Goal: Information Seeking & Learning: Learn about a topic

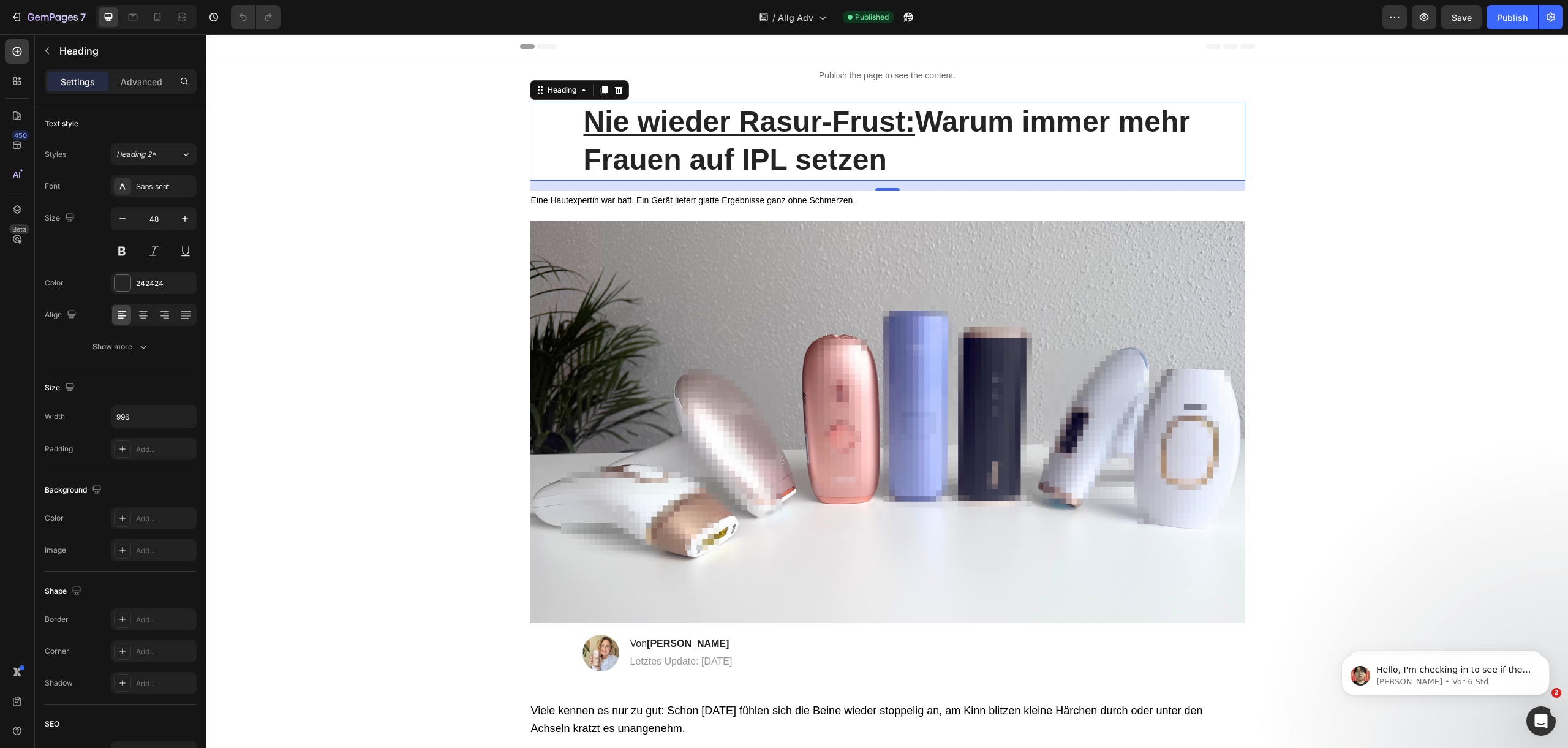
scroll to position [3898, 0]
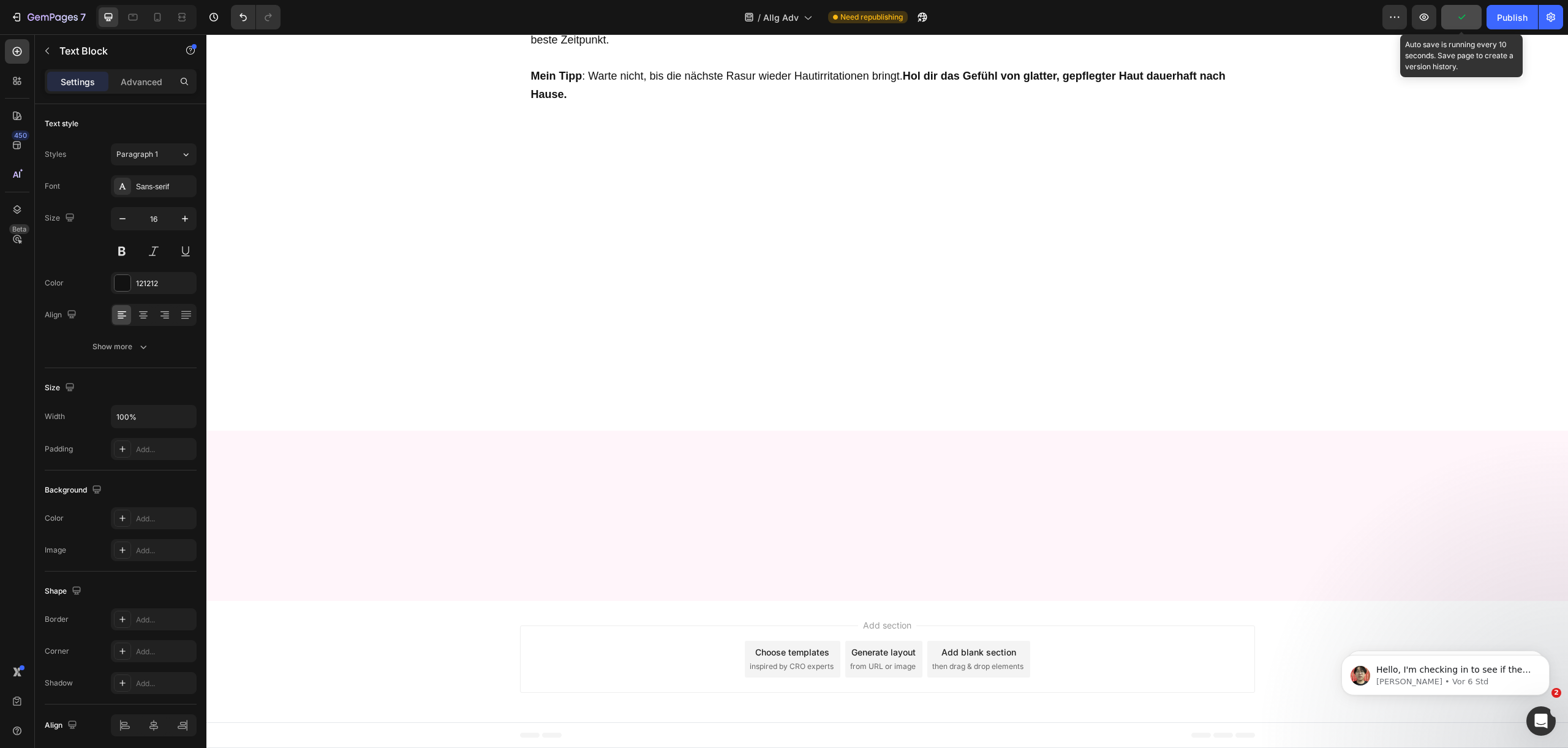
click at [1463, 10] on button "button" at bounding box center [1461, 17] width 41 height 24
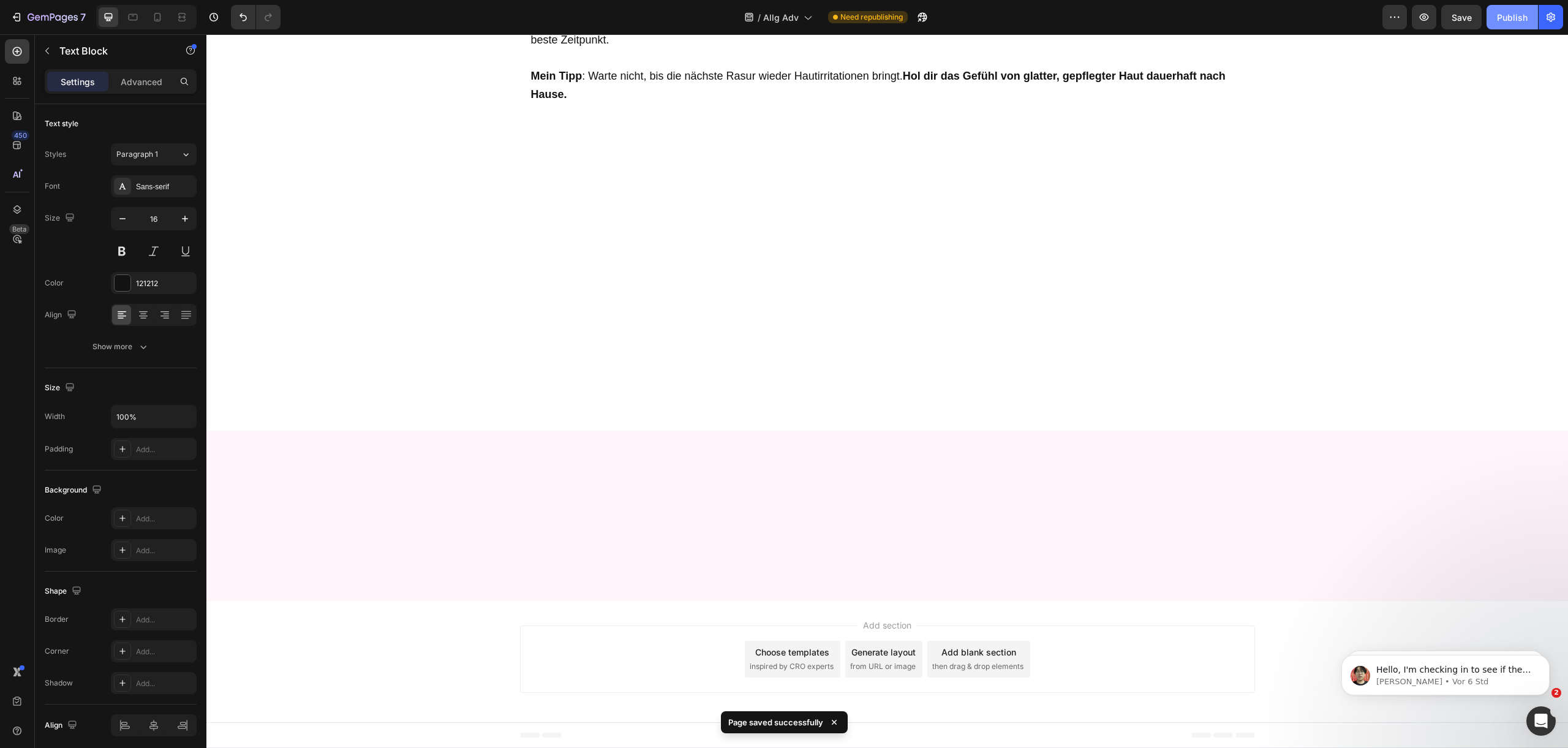
click at [1513, 14] on div "Publish" at bounding box center [1512, 18] width 31 height 13
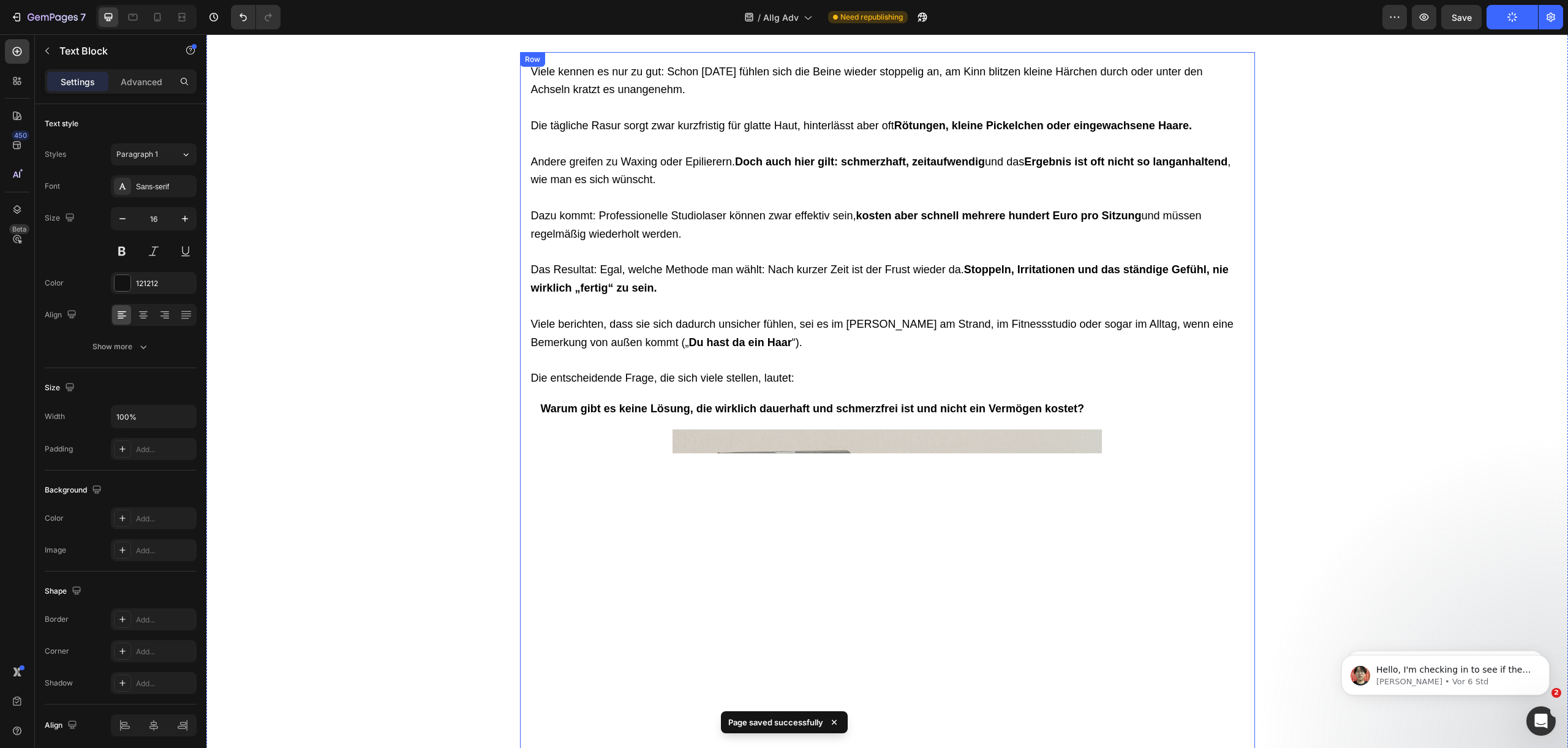
scroll to position [0, 0]
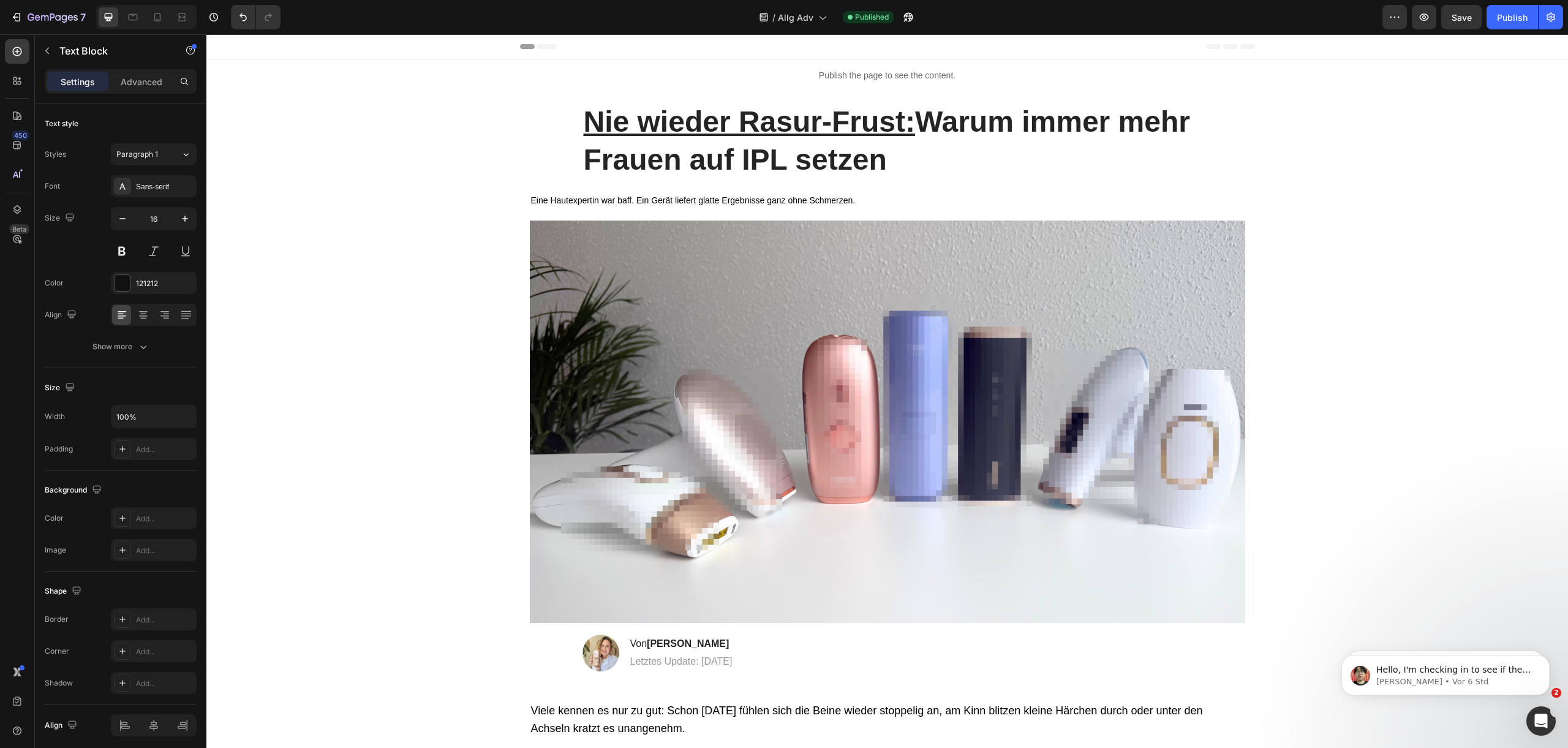
drag, startPoint x: 893, startPoint y: 21, endPoint x: 910, endPoint y: 19, distance: 17.1
click at [893, 21] on div "/ Allg Adv Published" at bounding box center [836, 17] width 1092 height 24
click at [911, 19] on icon "button" at bounding box center [908, 17] width 12 height 12
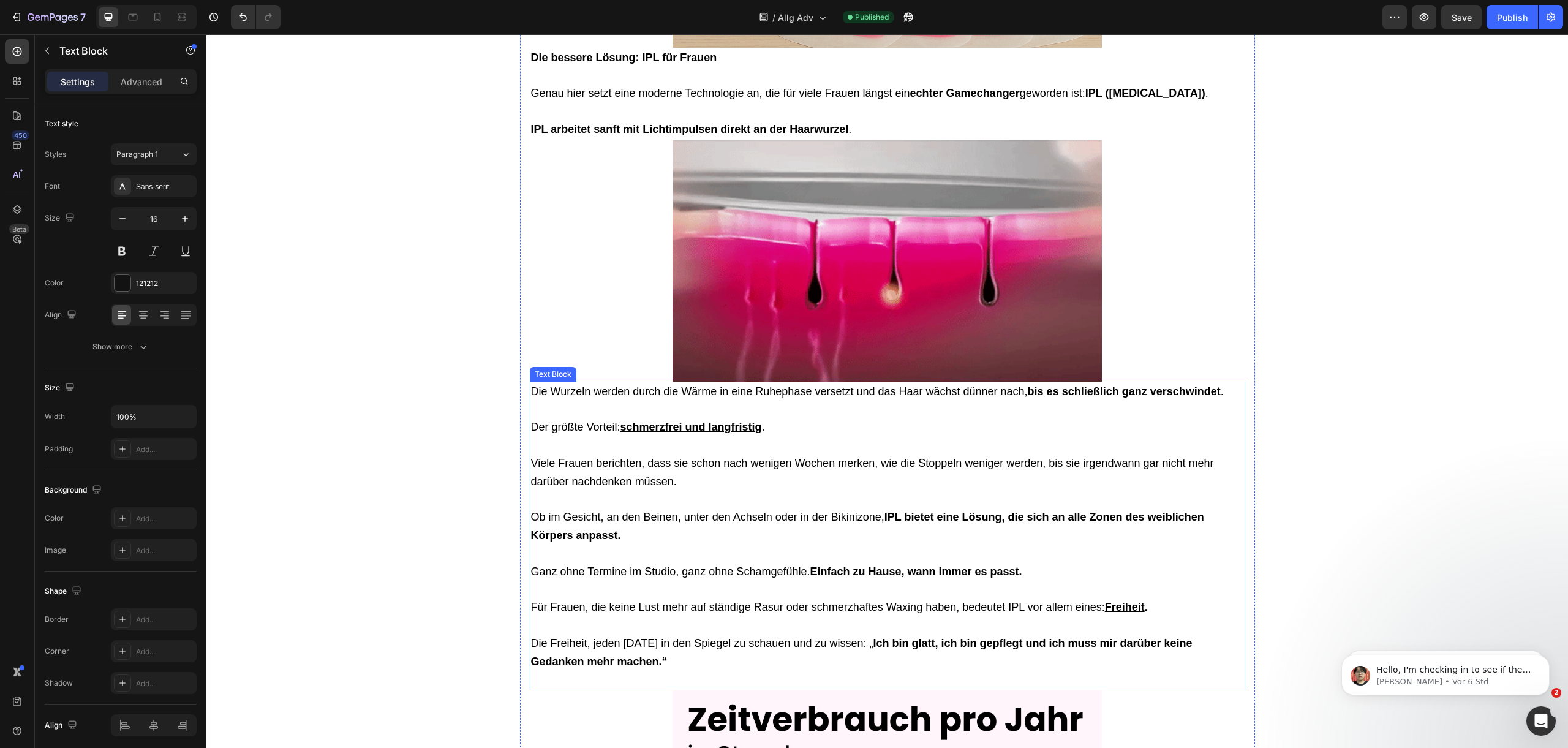
click at [769, 387] on span "Die Wurzeln werden durch die Wärme in eine Ruhephase versetzt und das Haar wäch…" at bounding box center [877, 391] width 692 height 12
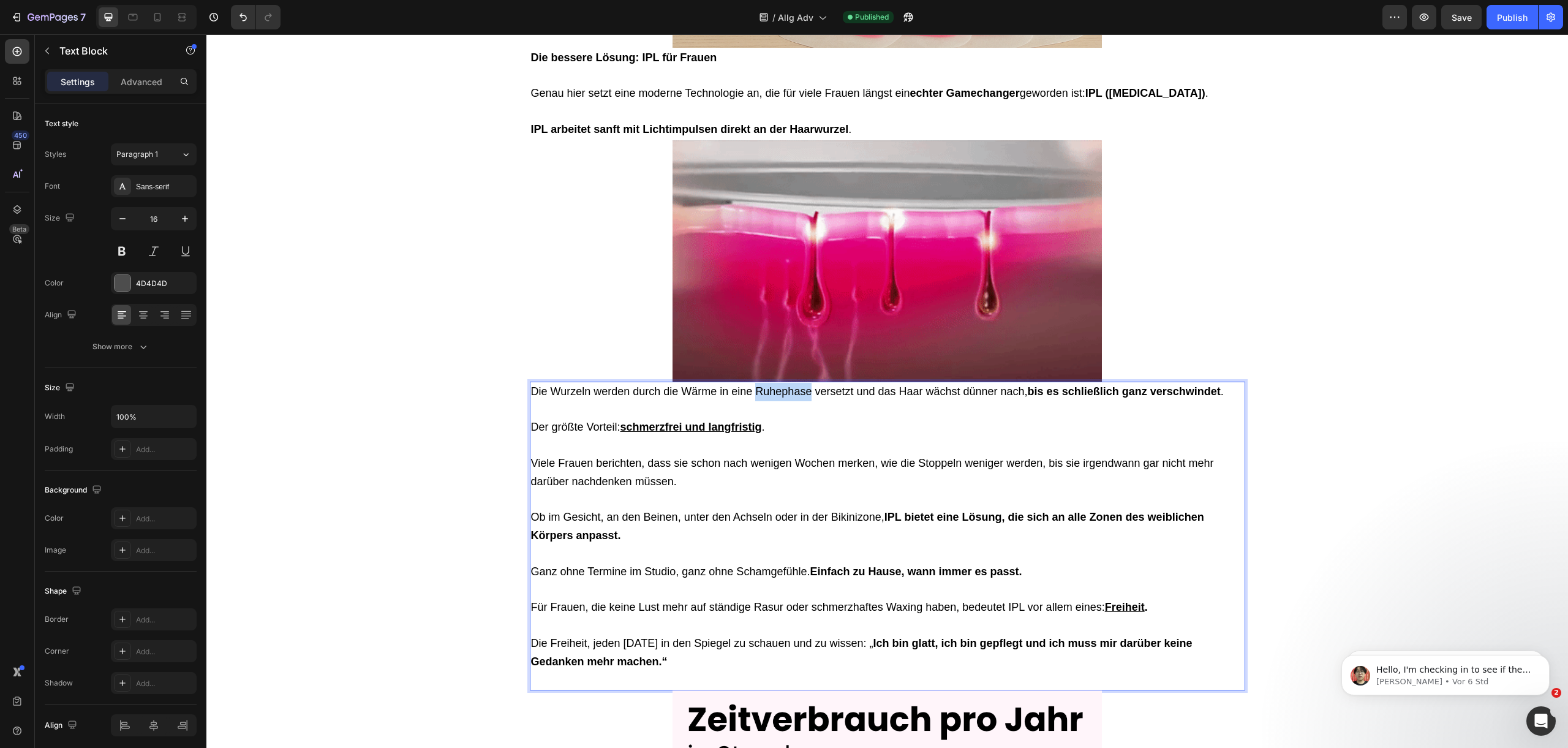
click at [769, 387] on span "Die Wurzeln werden durch die Wärme in eine Ruhephase versetzt und das Haar wäch…" at bounding box center [877, 391] width 692 height 12
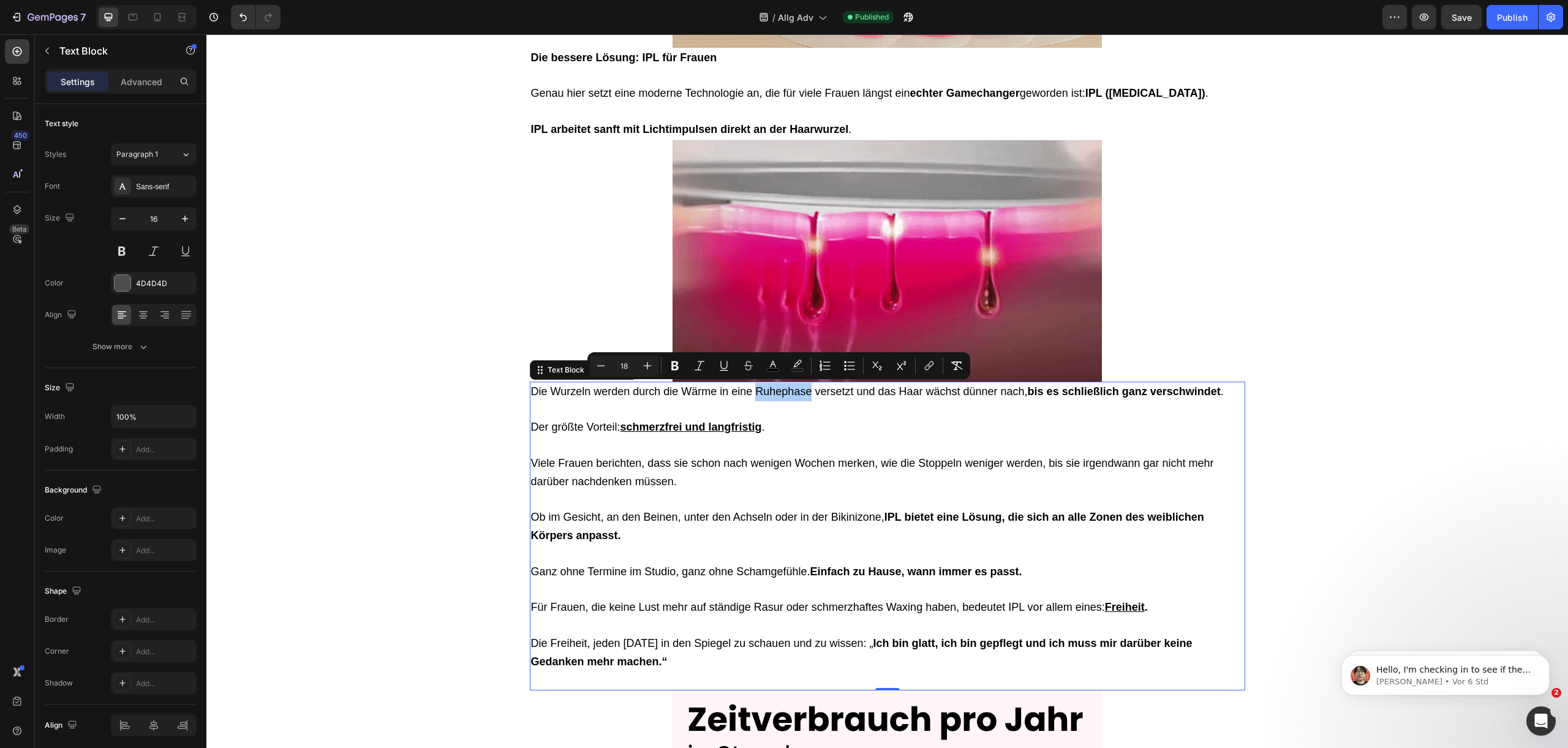
scroll to position [2311, 0]
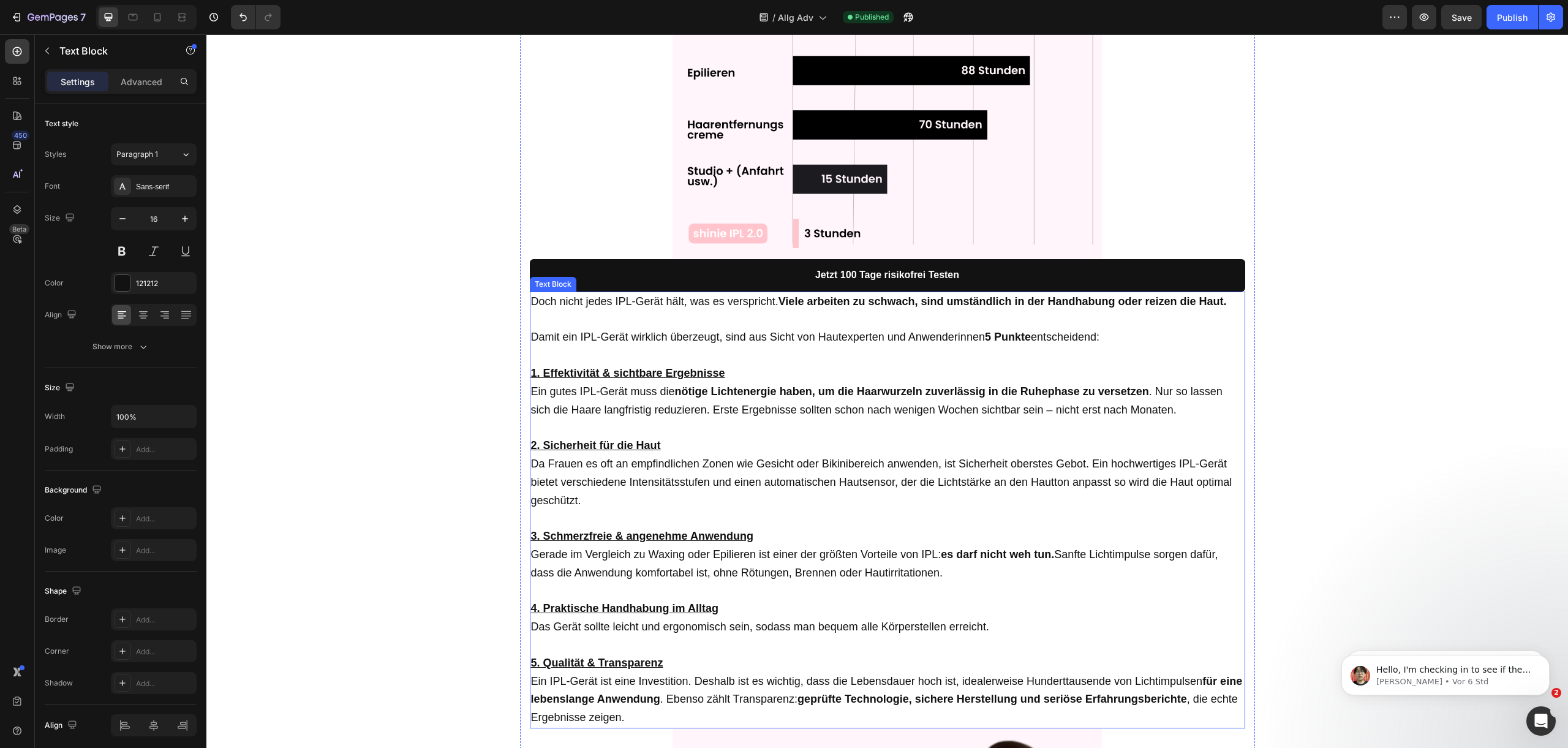
click at [785, 387] on strong "nötige Lichtenergie haben, um die Haarwurzeln zuverlässig in die Ruhephase zu v…" at bounding box center [911, 391] width 474 height 12
click at [884, 393] on strong "nötige Lichtenergie haben, um die Haarwurzeln zuverlässig in die Ruhephase zu v…" at bounding box center [911, 391] width 474 height 12
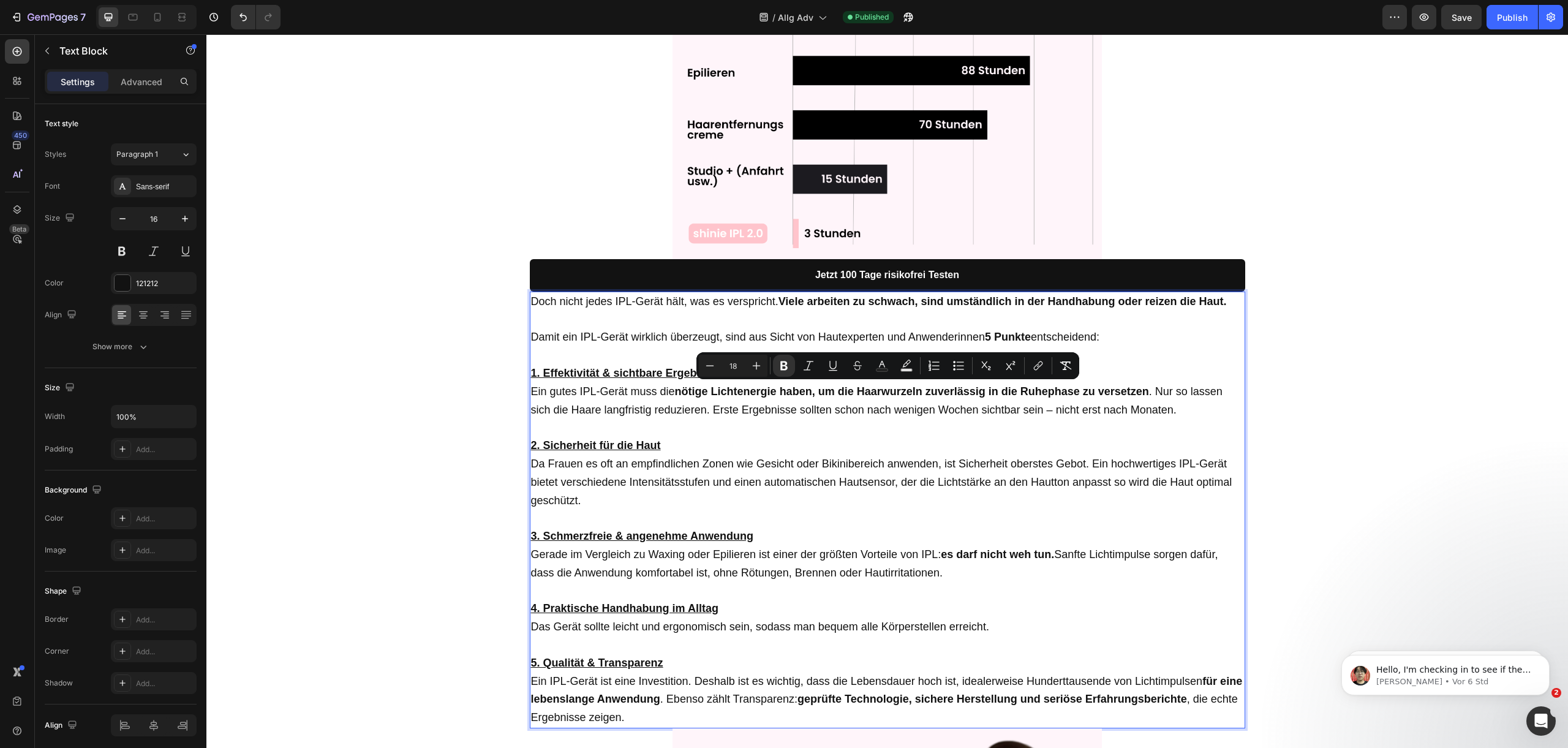
click at [948, 392] on strong "nötige Lichtenergie haben, um die Haarwurzeln zuverlässig in die Ruhephase zu v…" at bounding box center [911, 391] width 474 height 12
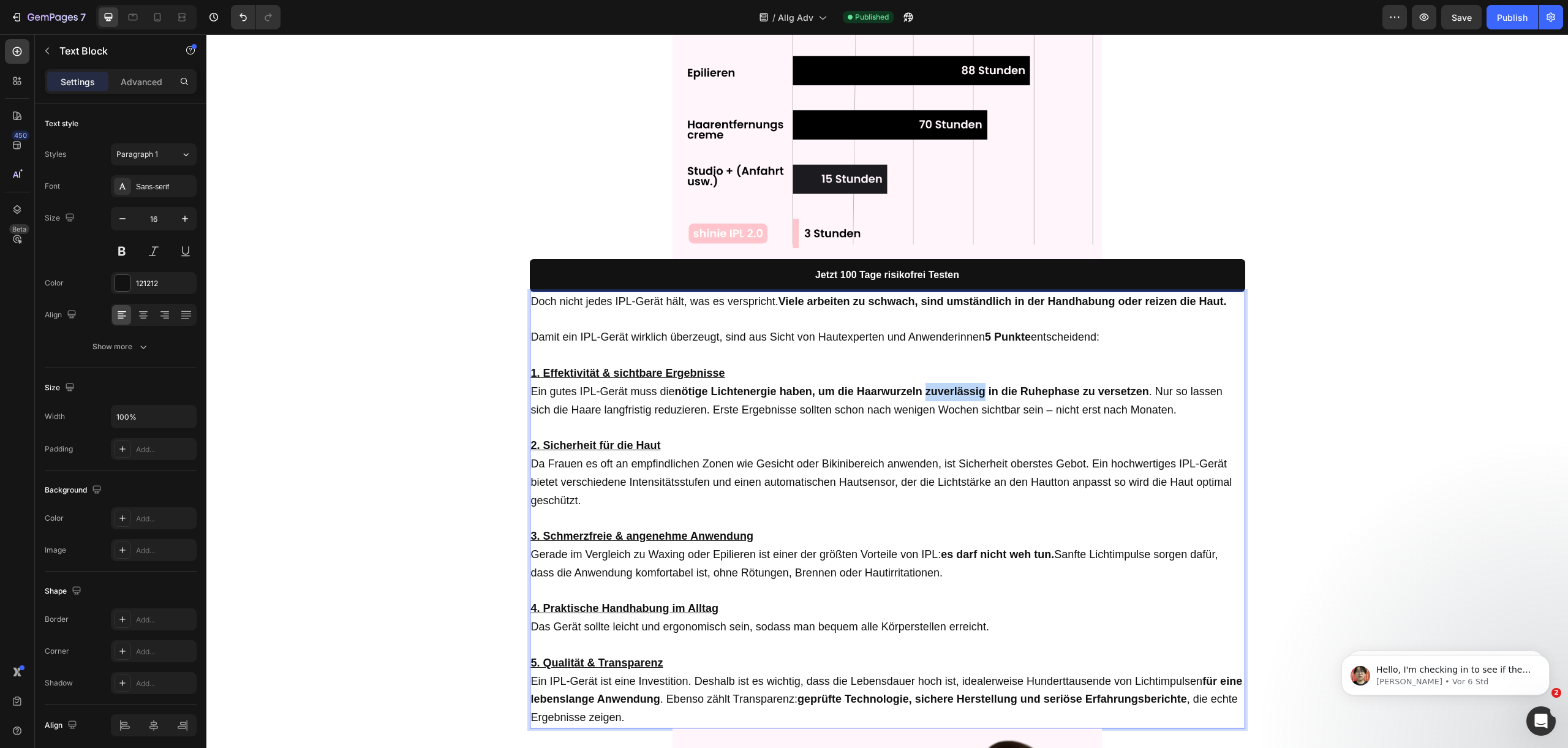
click at [948, 392] on strong "nötige Lichtenergie haben, um die Haarwurzeln zuverlässig in die Ruhephase zu v…" at bounding box center [911, 391] width 474 height 12
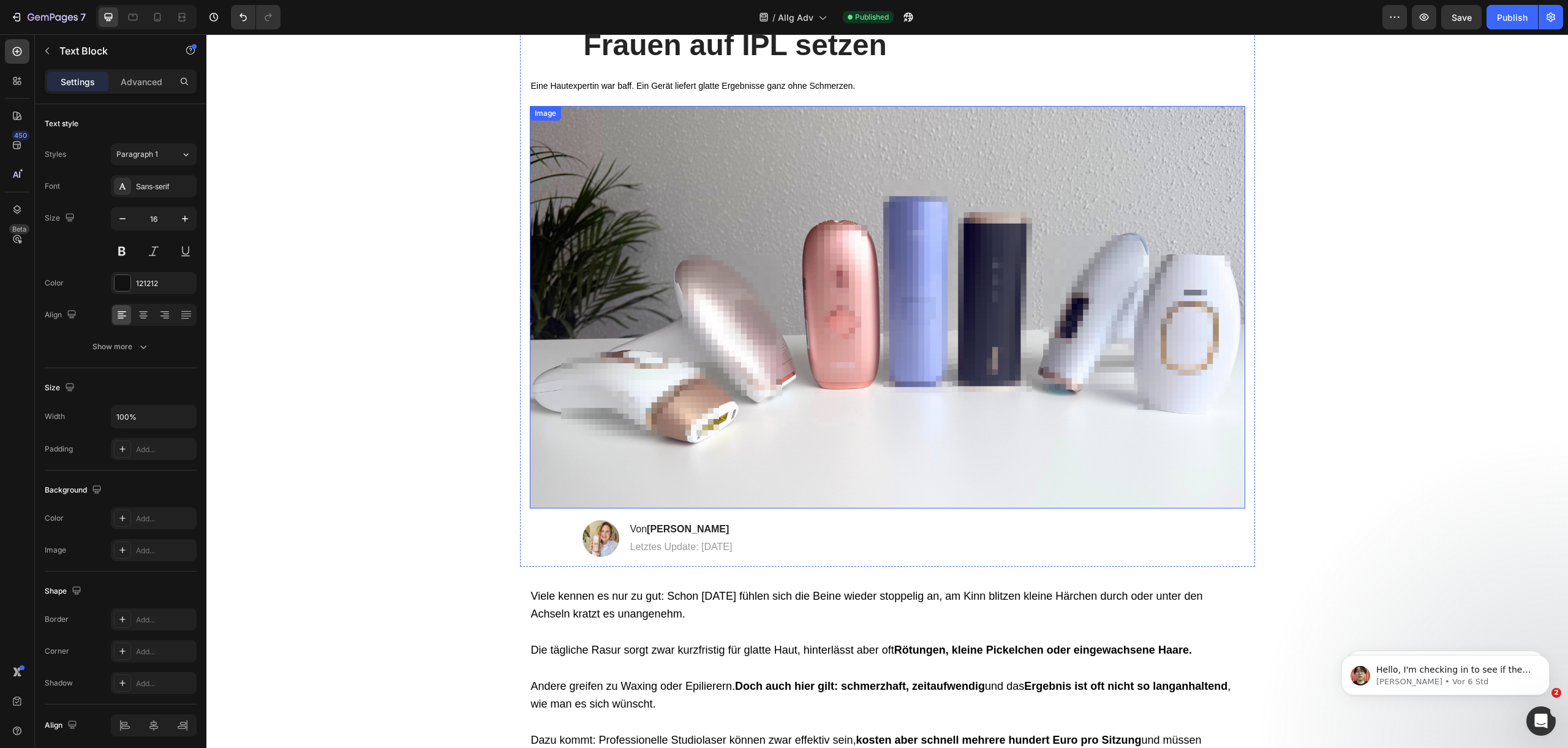
scroll to position [0, 0]
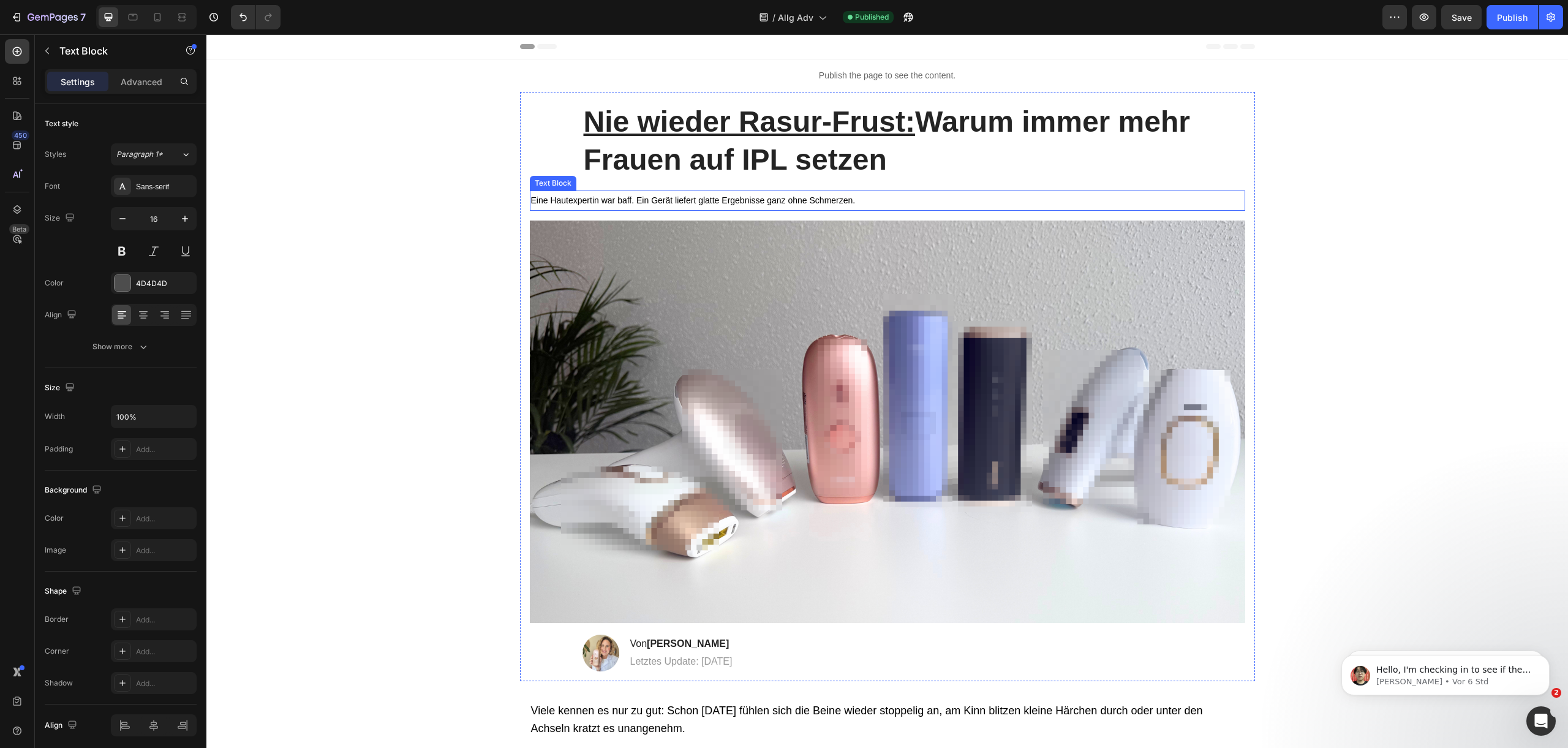
click at [675, 202] on span "Eine Hautexpertin war baff. Ein Gerät liefert glatte Ergebnisse ganz ohne Schme…" at bounding box center [693, 200] width 325 height 10
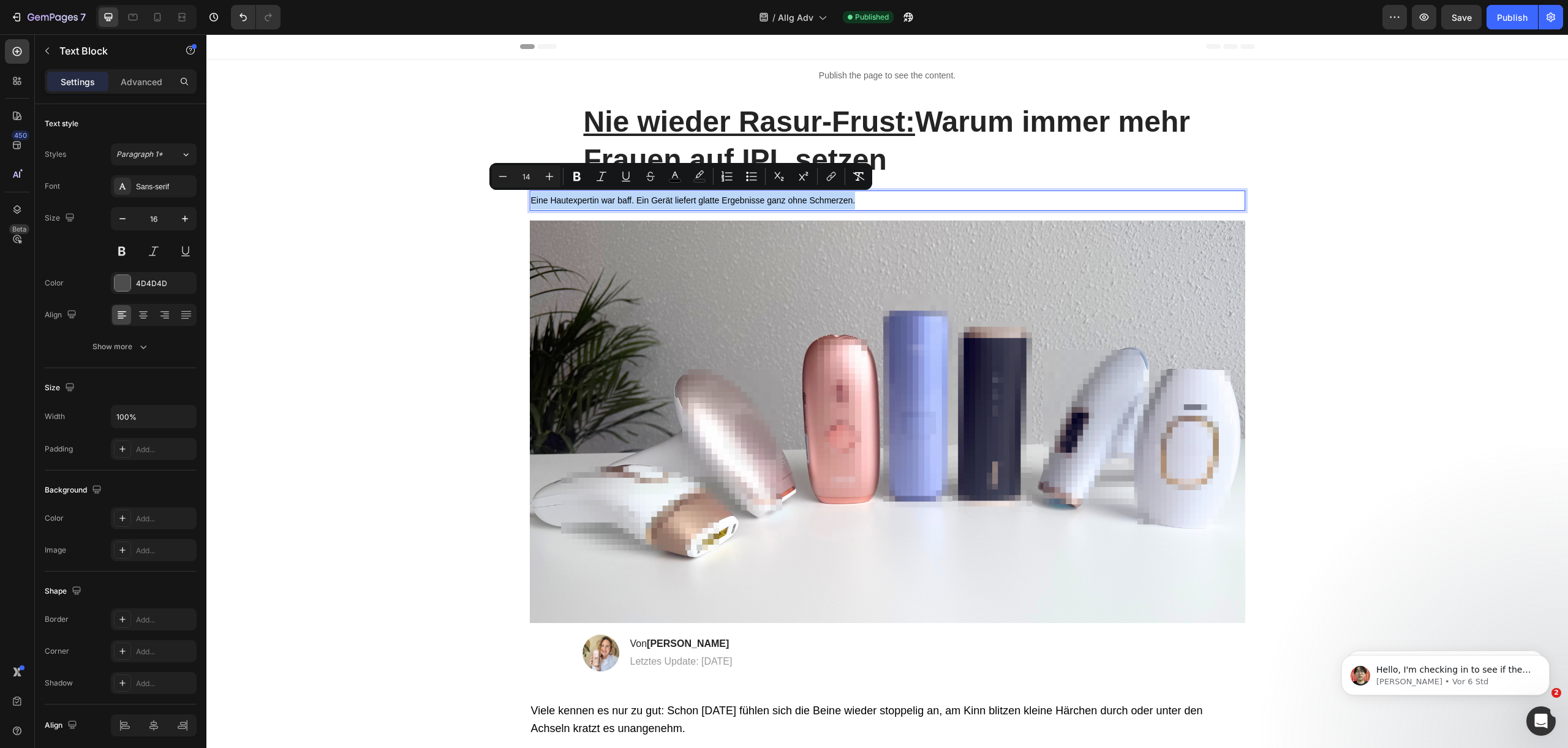
click at [675, 202] on span "Eine Hautexpertin war baff. Ein Gerät liefert glatte Ergebnisse ganz ohne Schme…" at bounding box center [693, 200] width 325 height 10
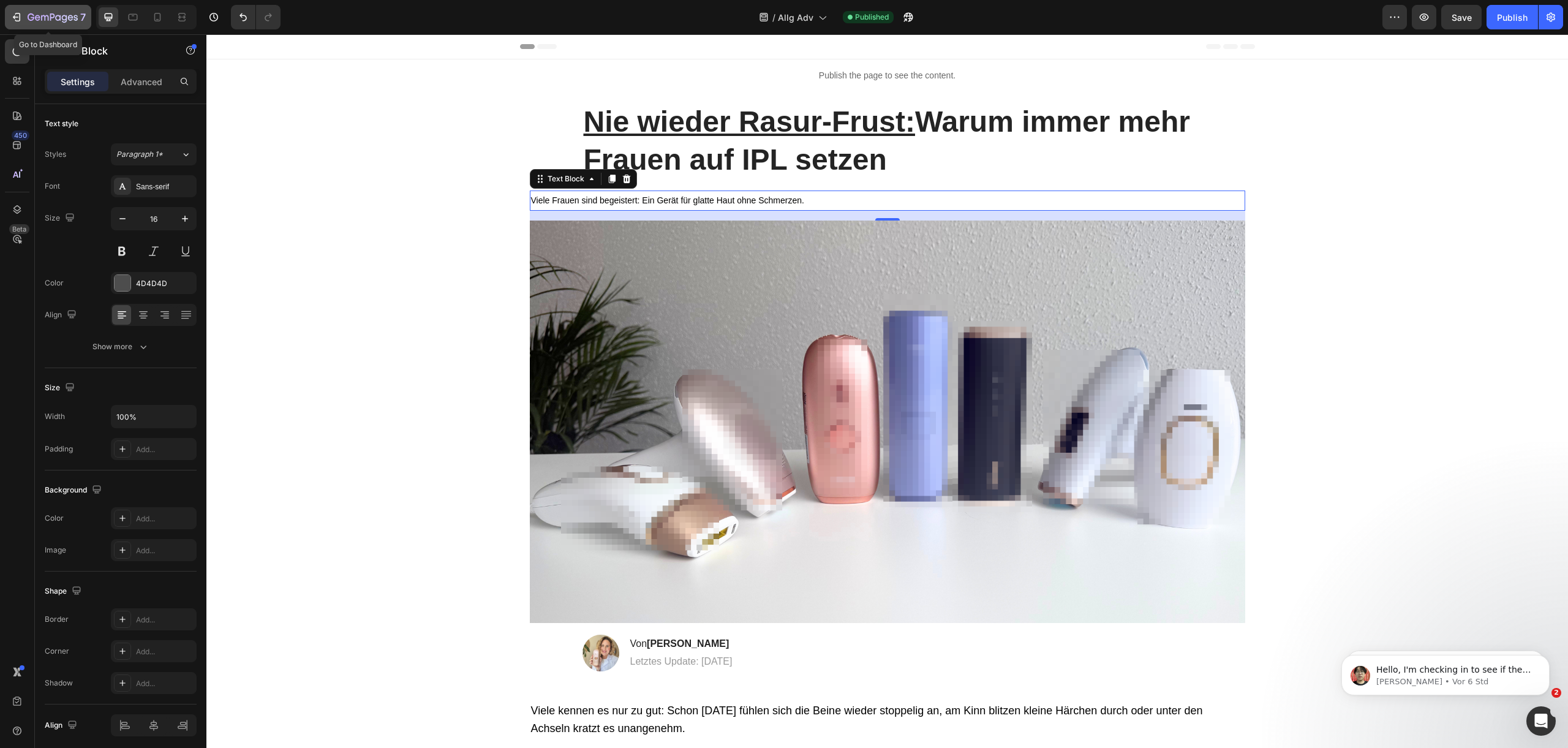
click at [41, 16] on icon "button" at bounding box center [53, 18] width 50 height 11
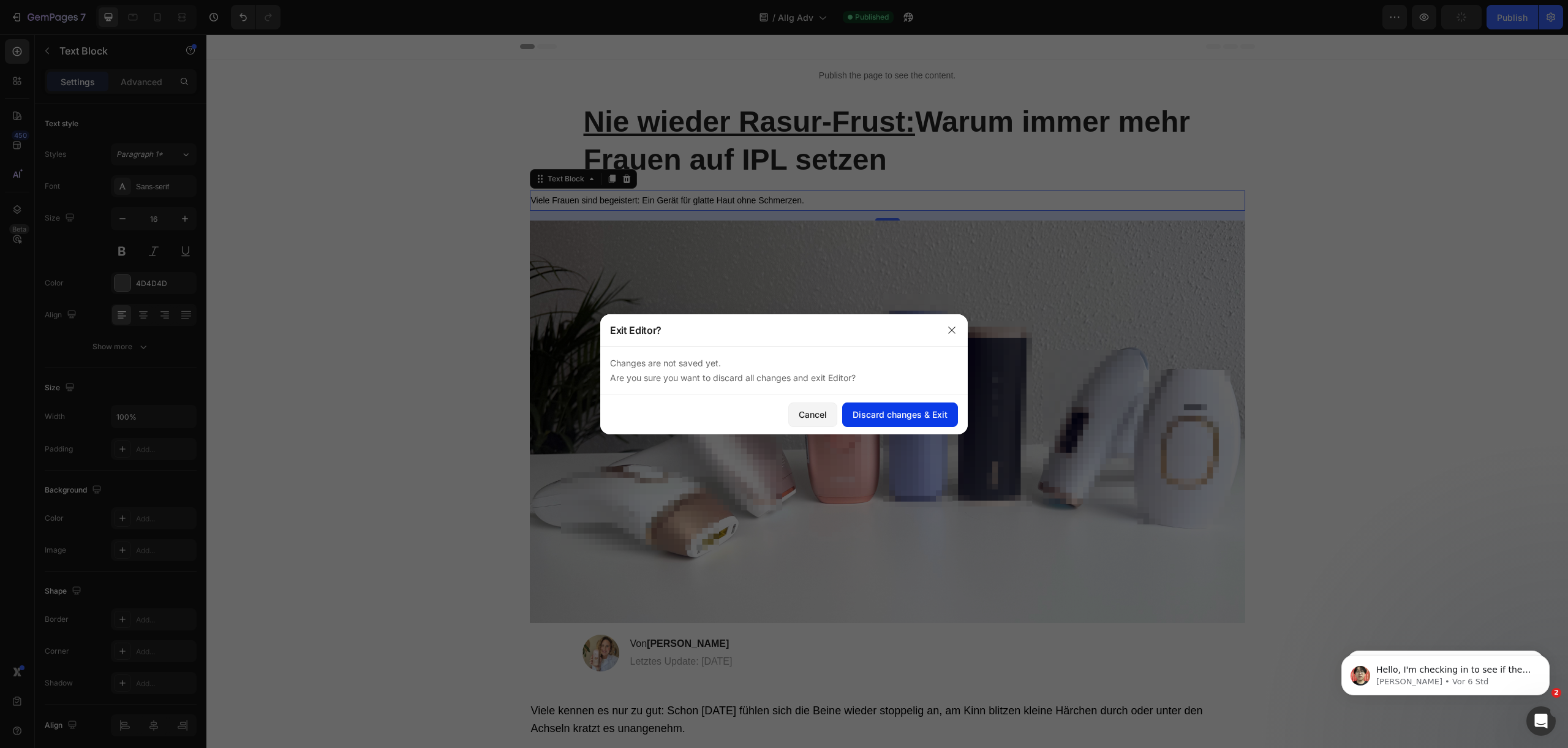
click at [915, 420] on div "Discard changes & Exit" at bounding box center [900, 414] width 95 height 13
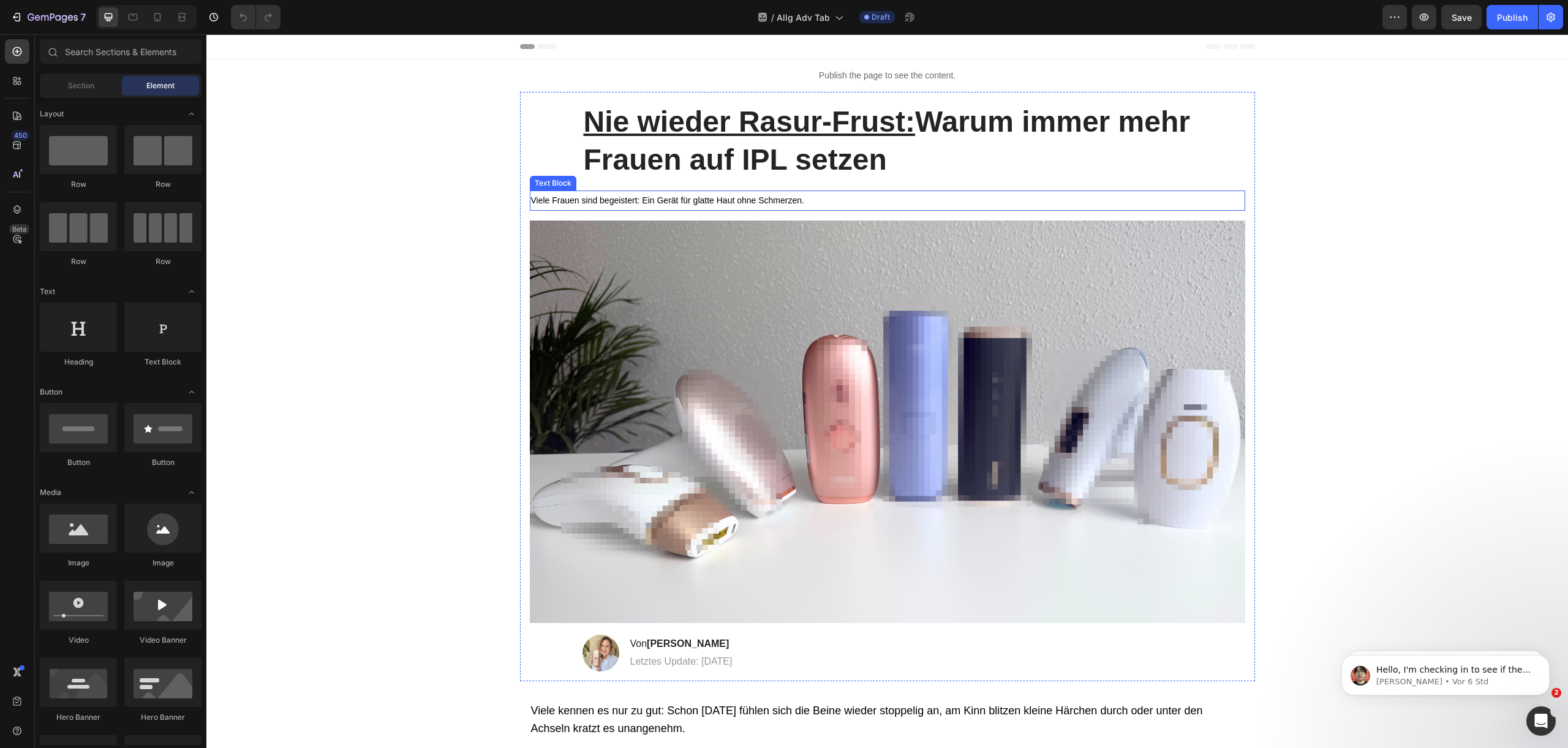
click at [684, 195] on span "Viele Frauen sind begeistert: Ein Gerät für glatte Haut ohne Schmerzen." at bounding box center [668, 200] width 273 height 10
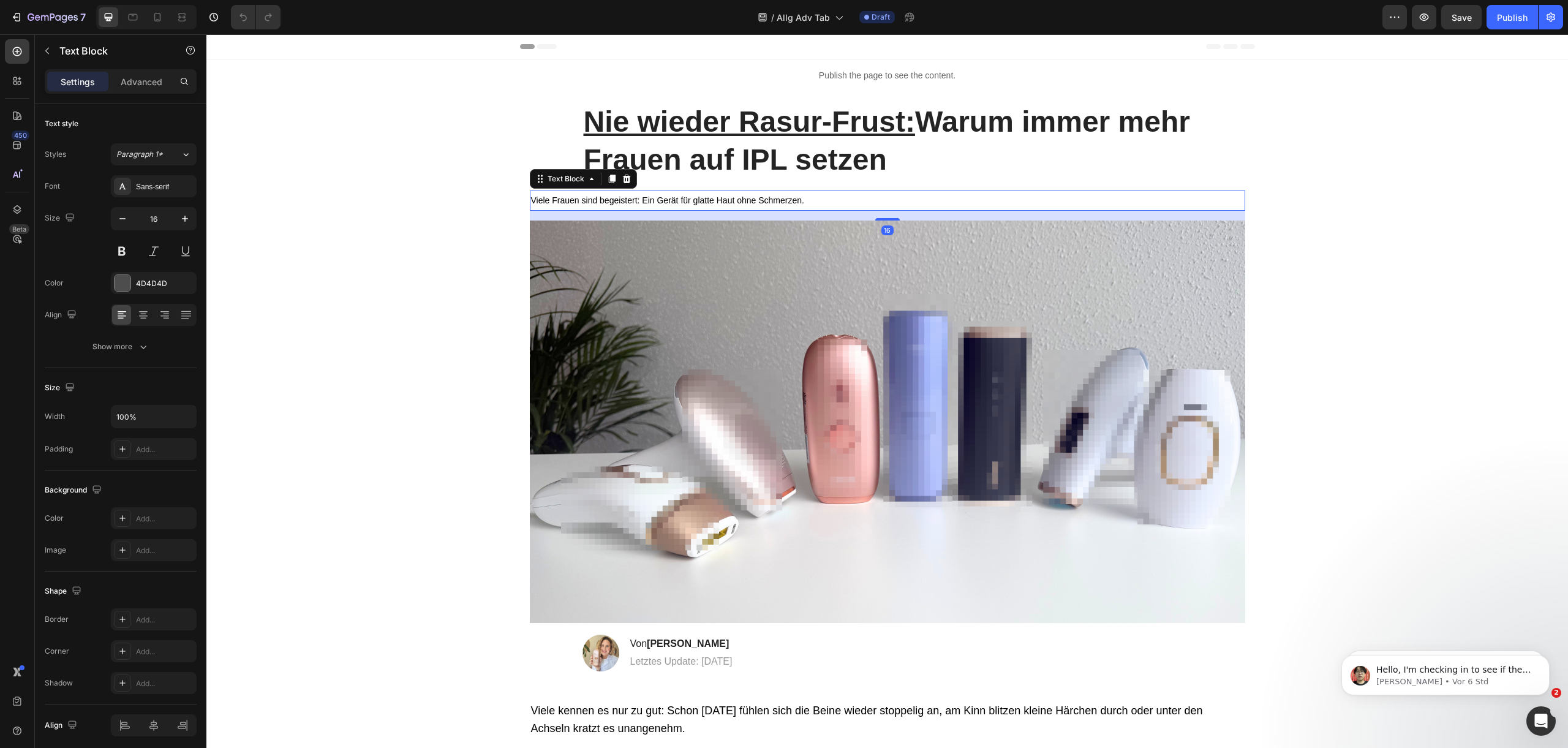
click at [684, 195] on span "Viele Frauen sind begeistert: Ein Gerät für glatte Haut ohne Schmerzen." at bounding box center [668, 200] width 273 height 10
click at [675, 200] on span "Viele Frauen sind begeistert: Ein Gerät für glatte Haut ohne Schmerzen." at bounding box center [668, 200] width 273 height 10
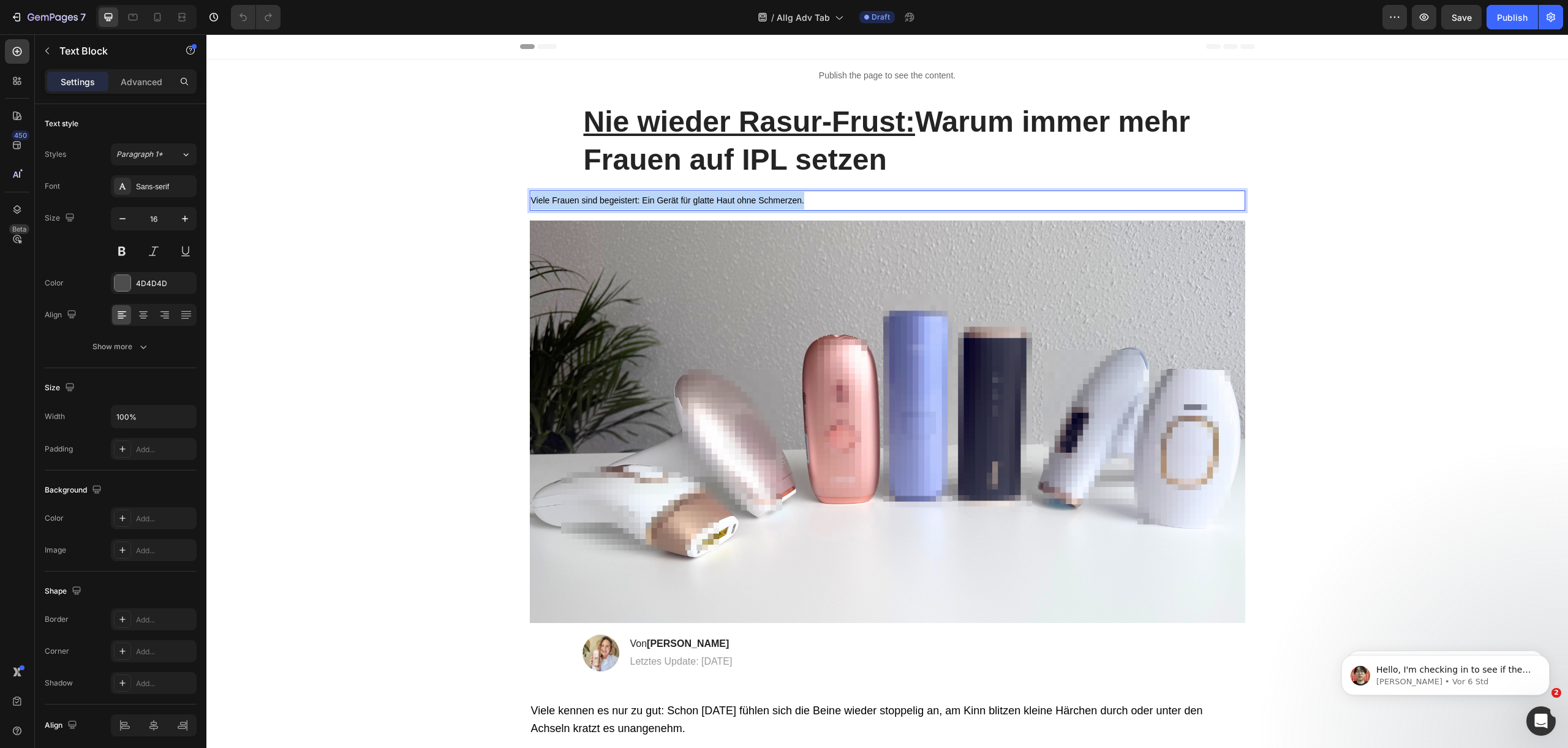
click at [675, 200] on span "Viele Frauen sind begeistert: Ein Gerät für glatte Haut ohne Schmerzen." at bounding box center [668, 200] width 273 height 10
click at [780, 199] on span "Viele Frauen sind begeistert: Ein Gerät für glatte Haut ohne Schmerzen." at bounding box center [668, 200] width 273 height 10
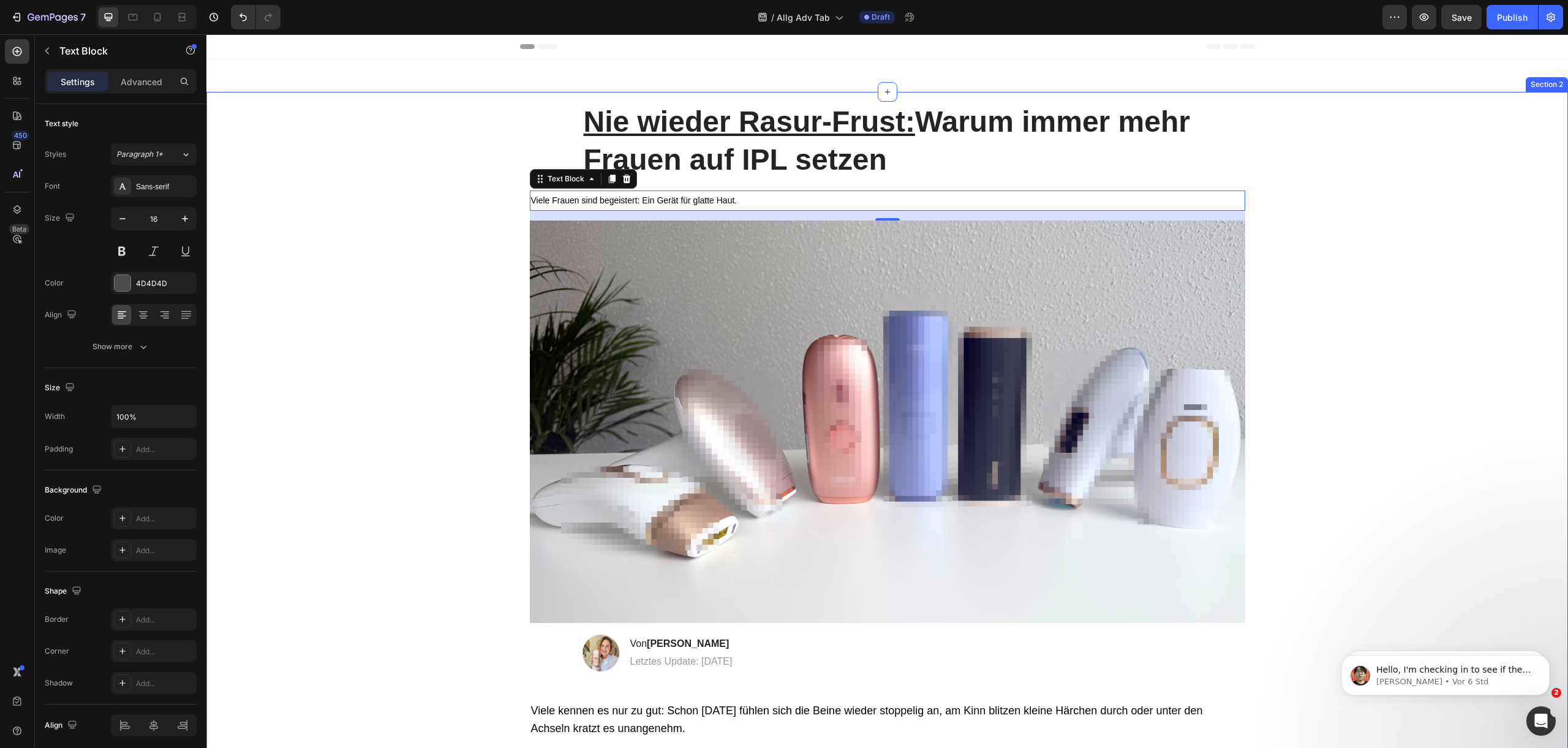
scroll to position [1188, 0]
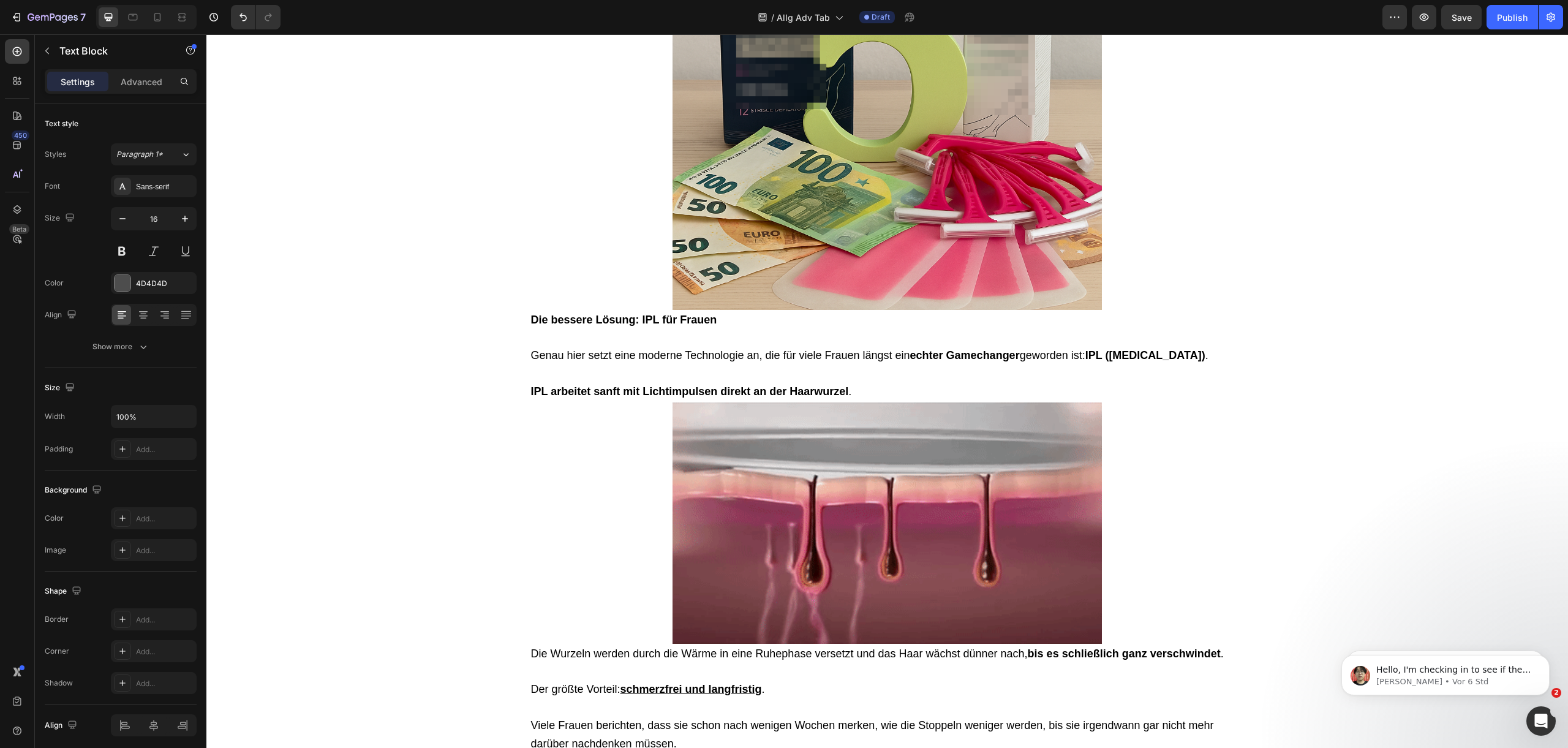
click at [724, 392] on strong "IPL arbeitet sanft mit Lichtimpulsen direkt an der Haarwurzel" at bounding box center [690, 391] width 318 height 12
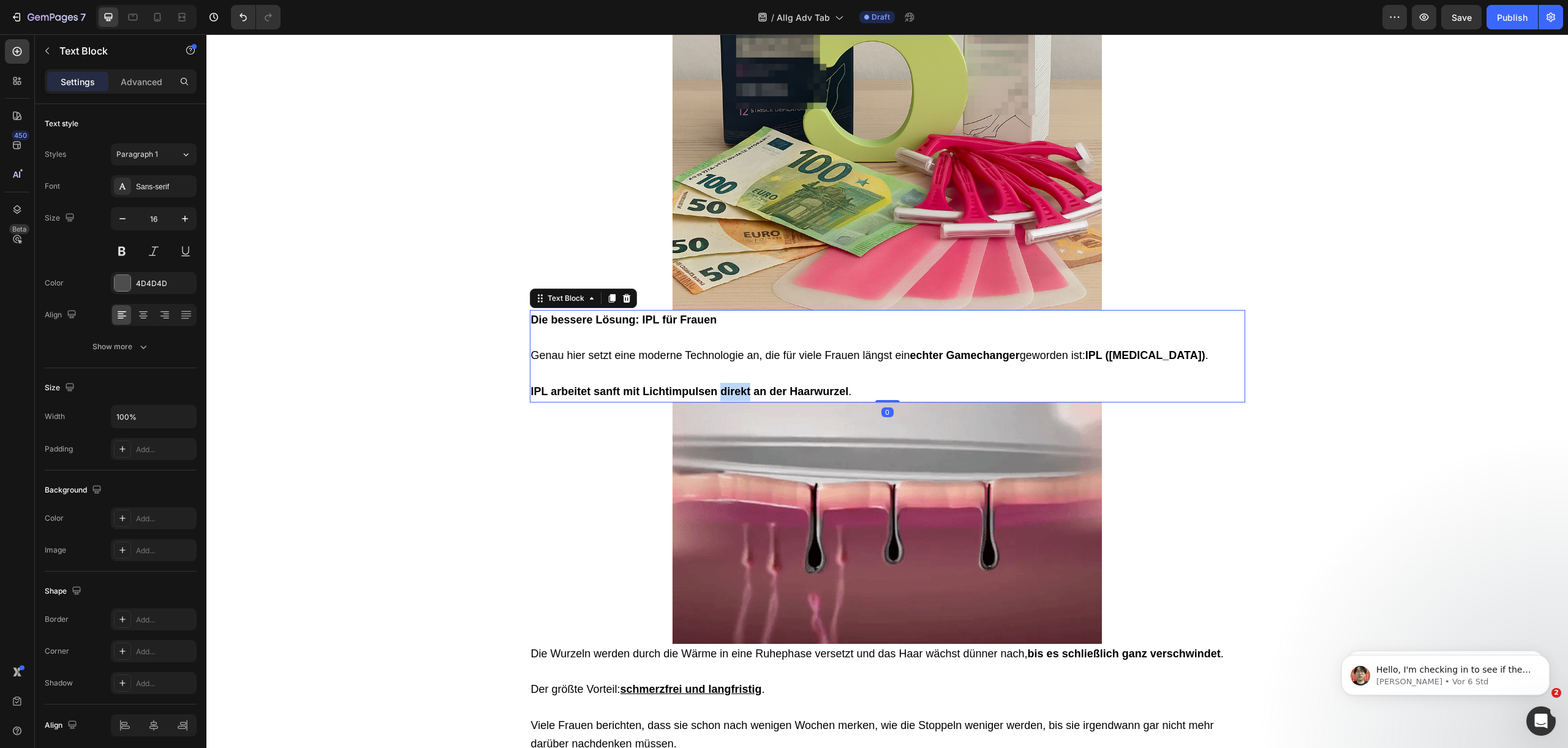
click at [724, 392] on strong "IPL arbeitet sanft mit Lichtimpulsen direkt an der Haarwurzel" at bounding box center [690, 391] width 318 height 12
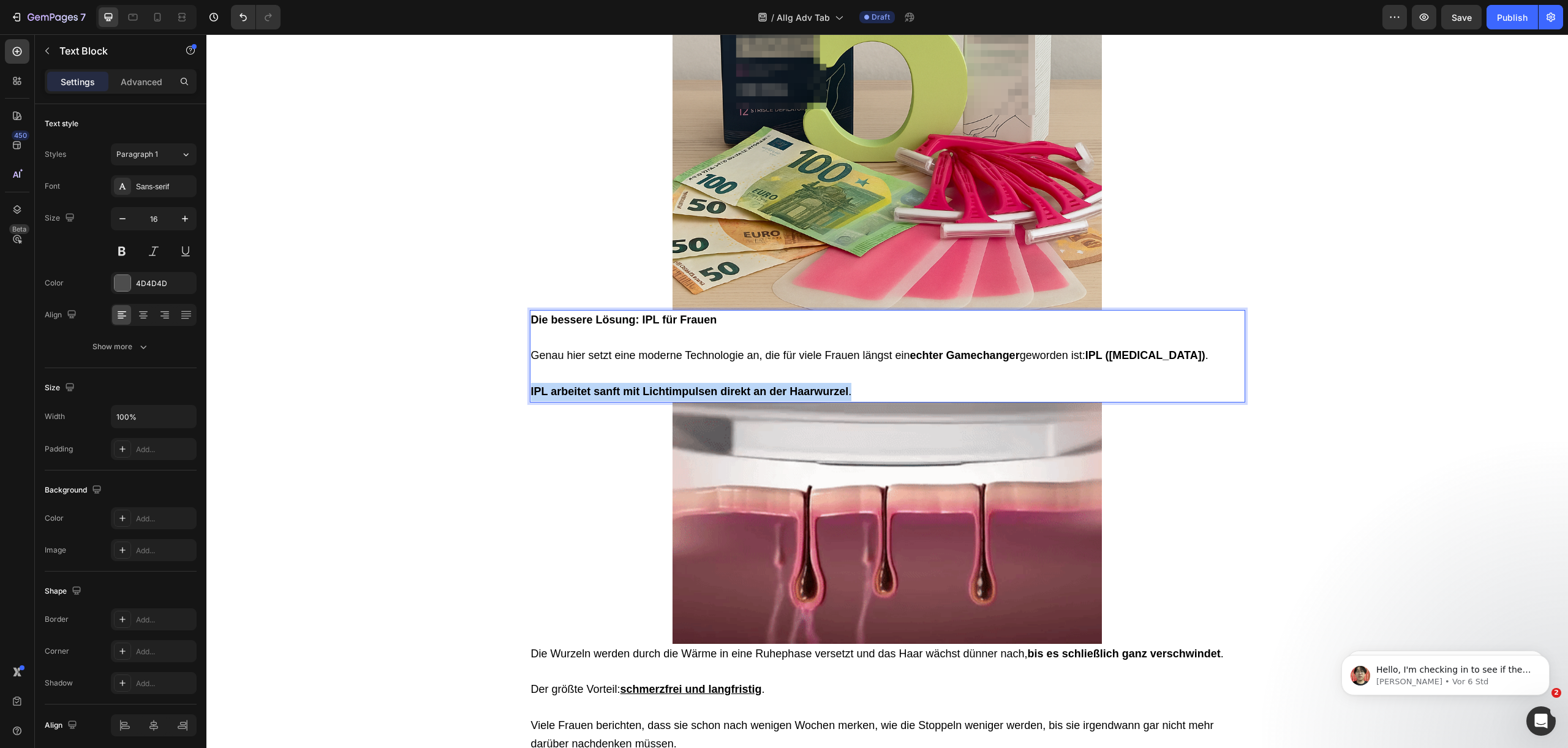
click at [724, 392] on strong "IPL arbeitet sanft mit Lichtimpulsen direkt an der Haarwurzel" at bounding box center [690, 391] width 318 height 12
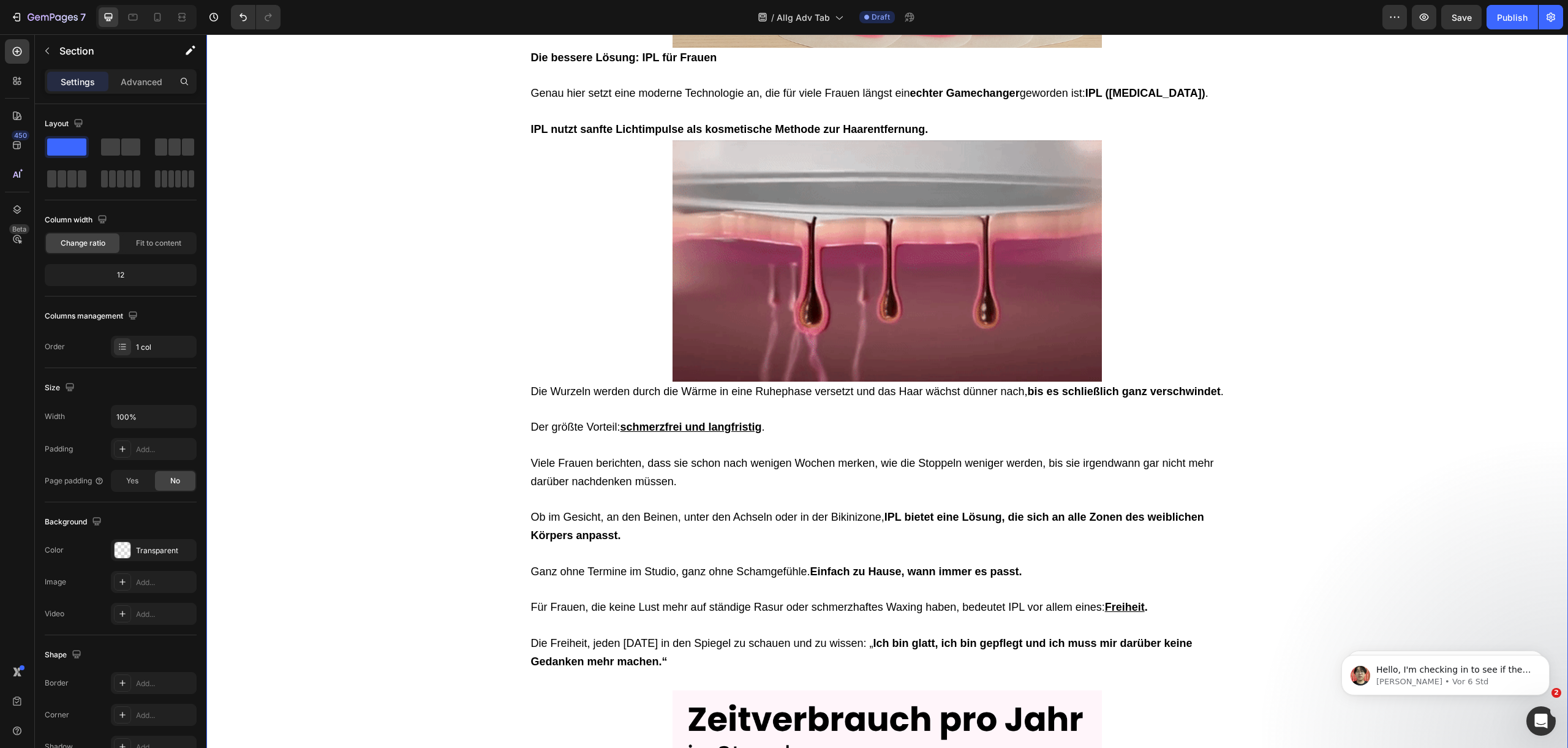
scroll to position [3534, 0]
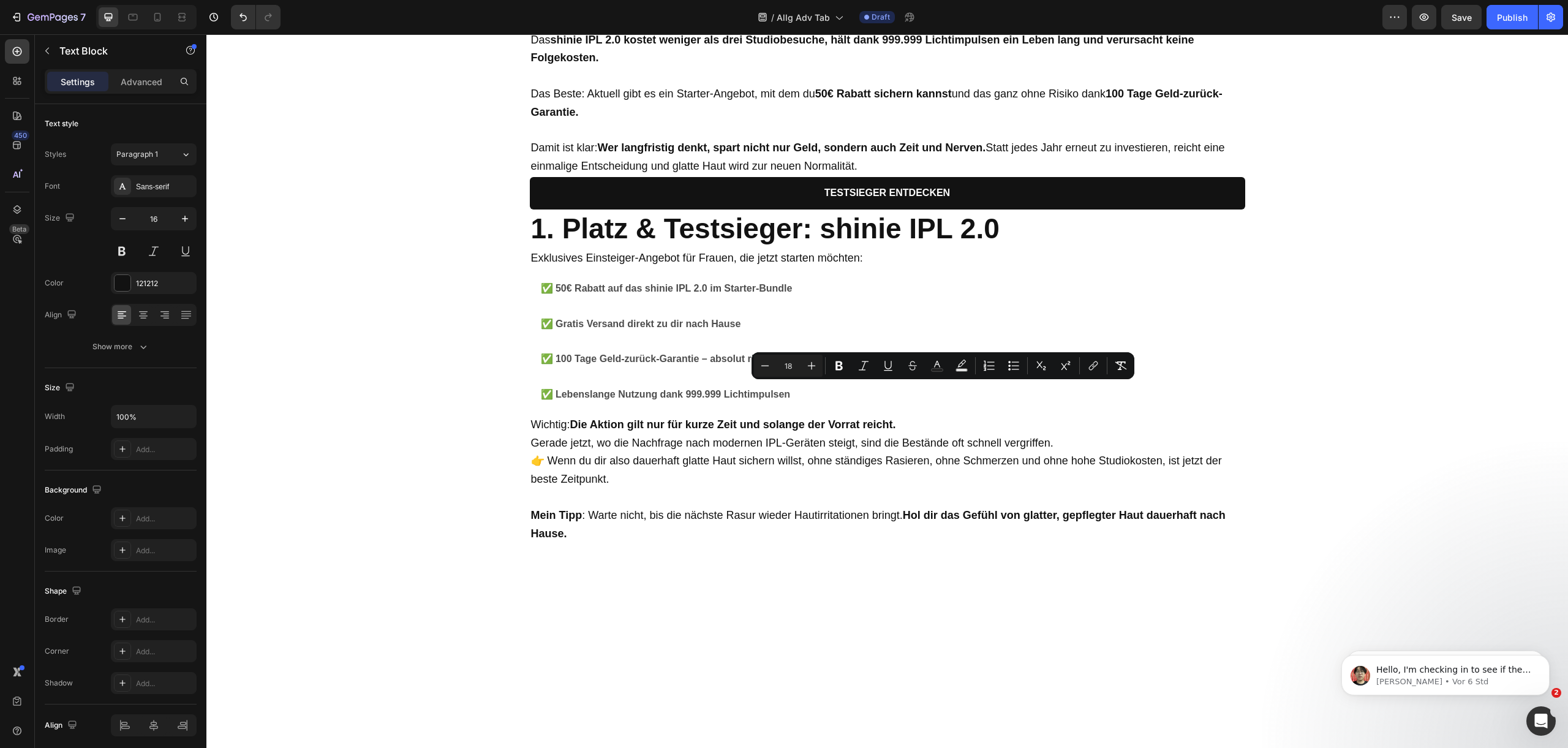
drag, startPoint x: 919, startPoint y: 392, endPoint x: 968, endPoint y: 397, distance: 49.3
click at [836, 368] on icon "Editor contextual toolbar" at bounding box center [839, 365] width 7 height 9
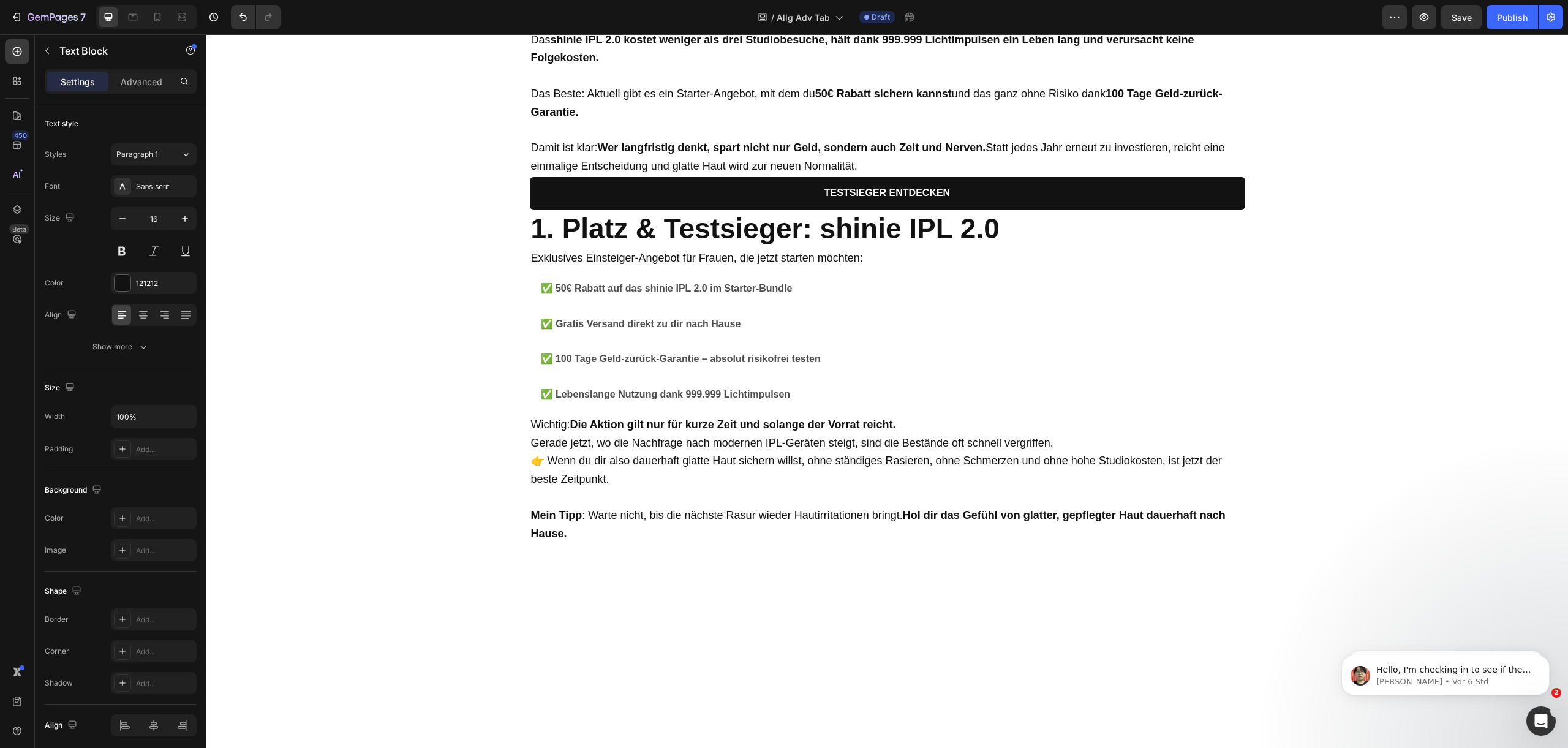
drag, startPoint x: 979, startPoint y: 396, endPoint x: 1103, endPoint y: 395, distance: 124.0
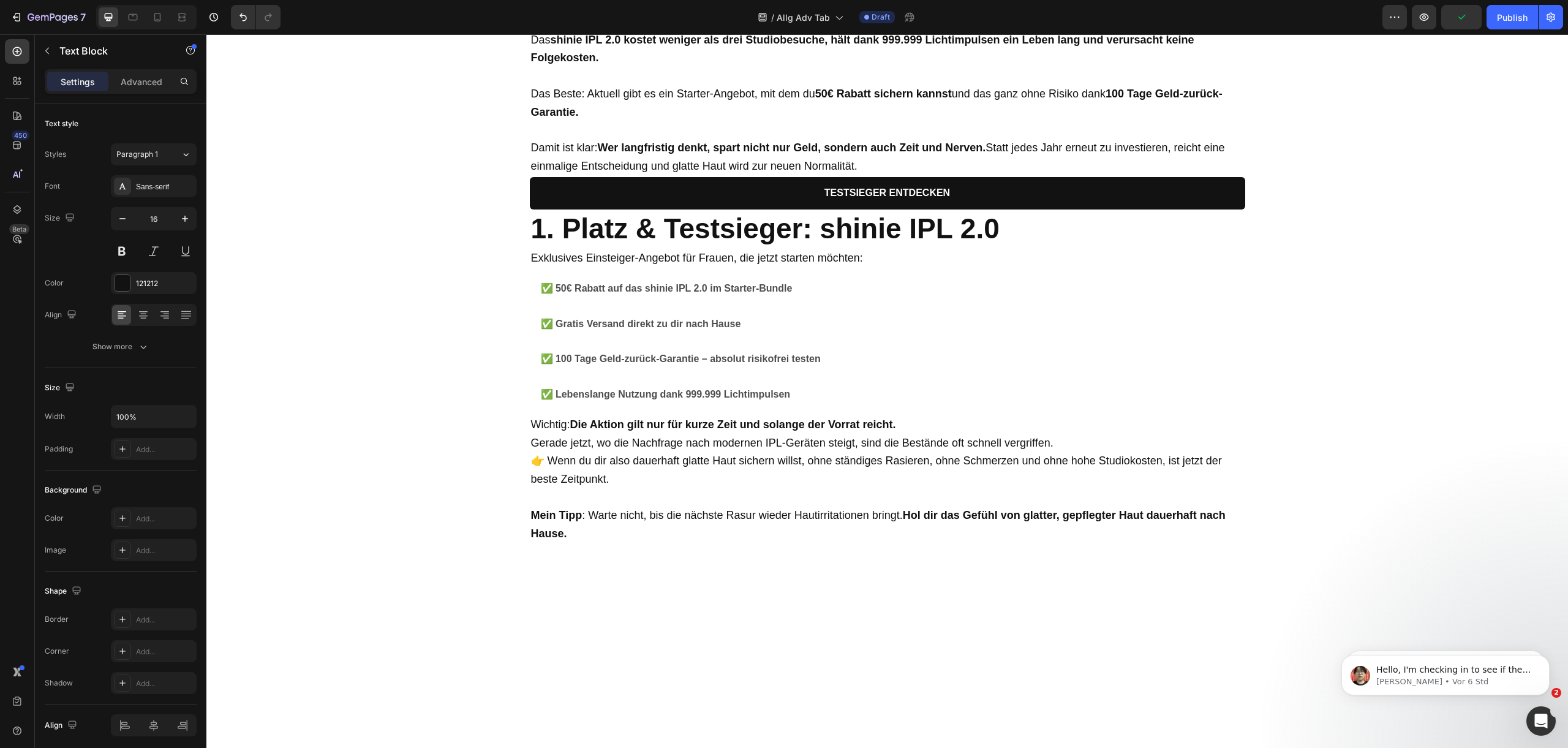
drag, startPoint x: 594, startPoint y: 409, endPoint x: 692, endPoint y: 413, distance: 98.1
click at [1234, 30] on div at bounding box center [887, 30] width 715 height 0
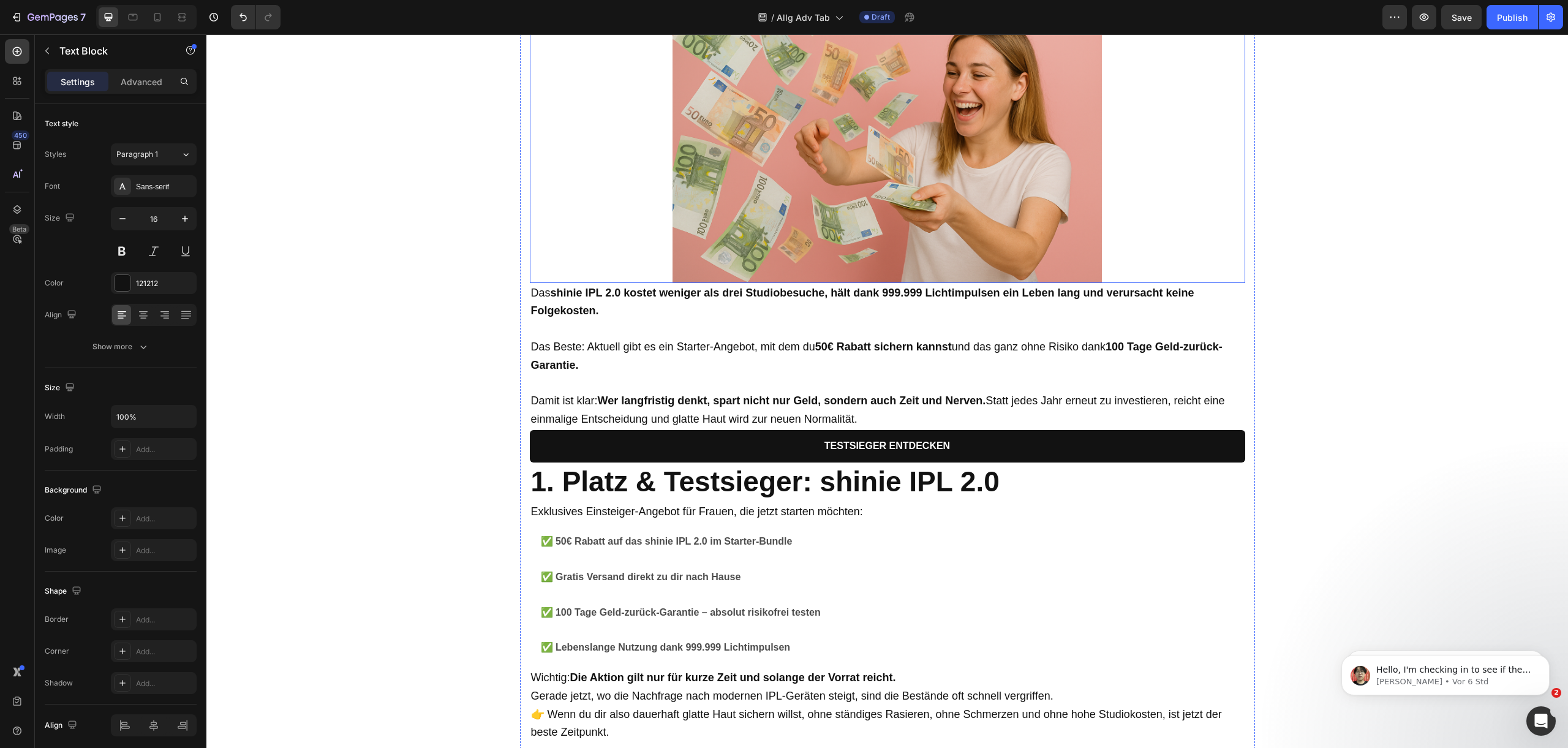
scroll to position [3604, 0]
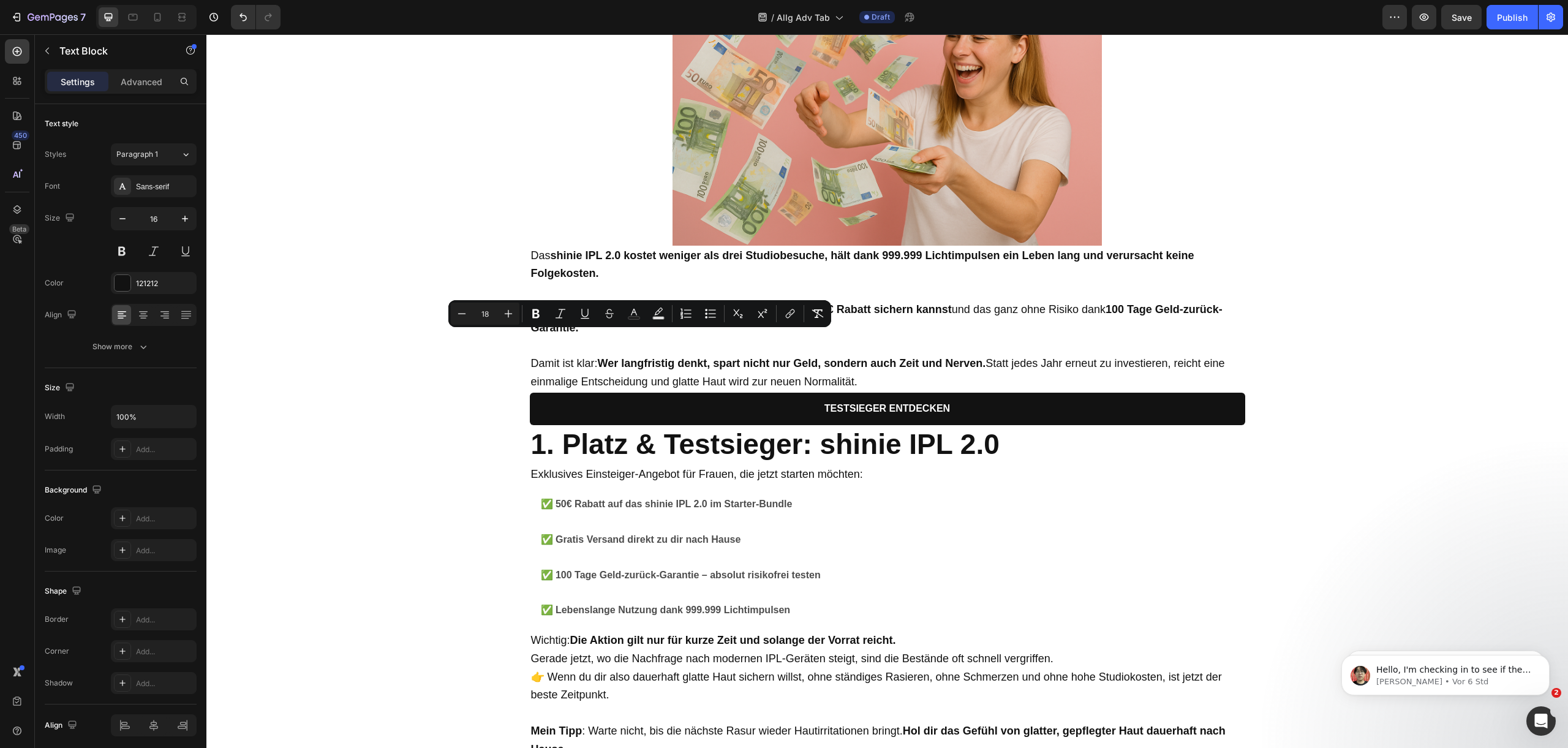
drag, startPoint x: 587, startPoint y: 341, endPoint x: 688, endPoint y: 343, distance: 101.0
click at [539, 316] on icon "Editor contextual toolbar" at bounding box center [535, 313] width 7 height 9
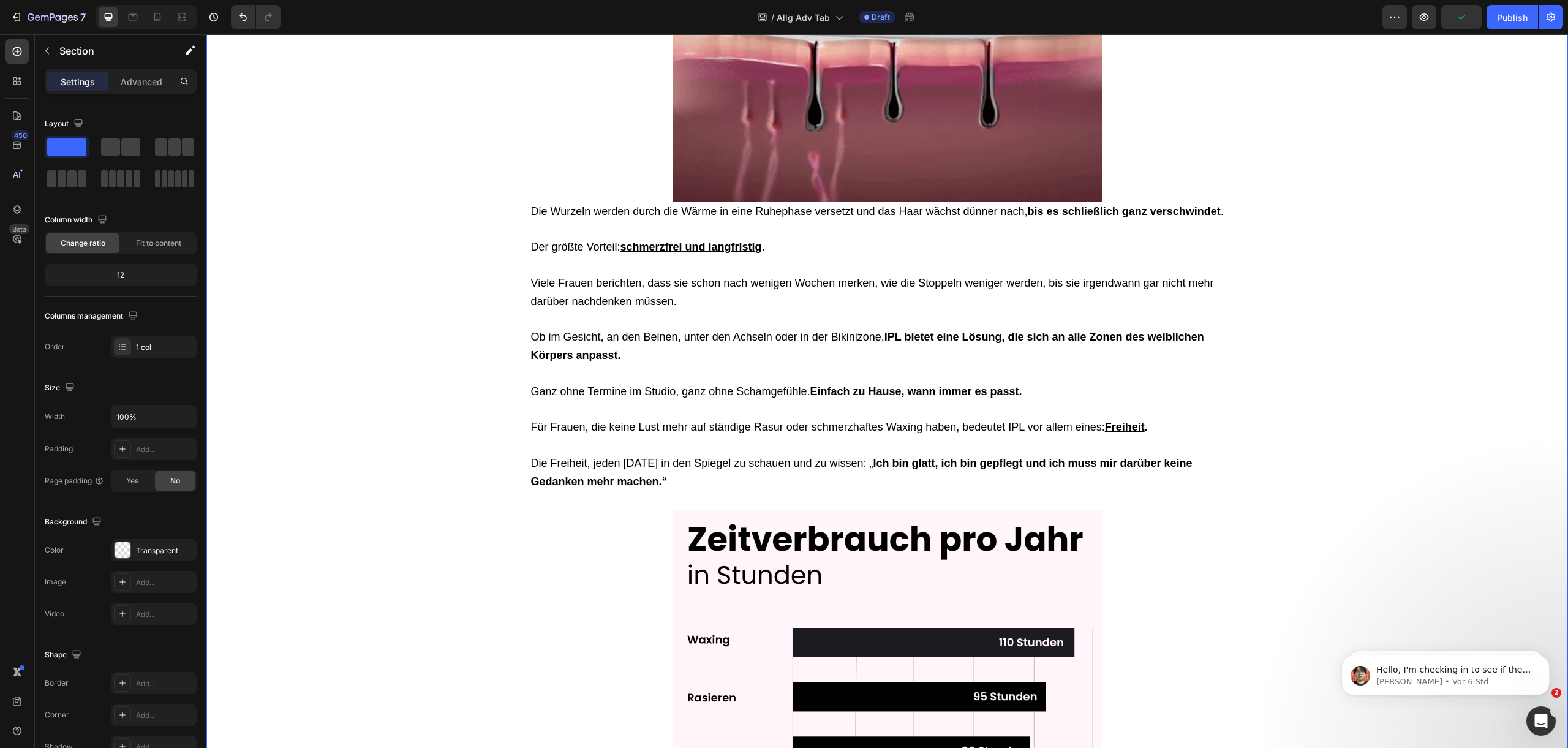
scroll to position [4183, 0]
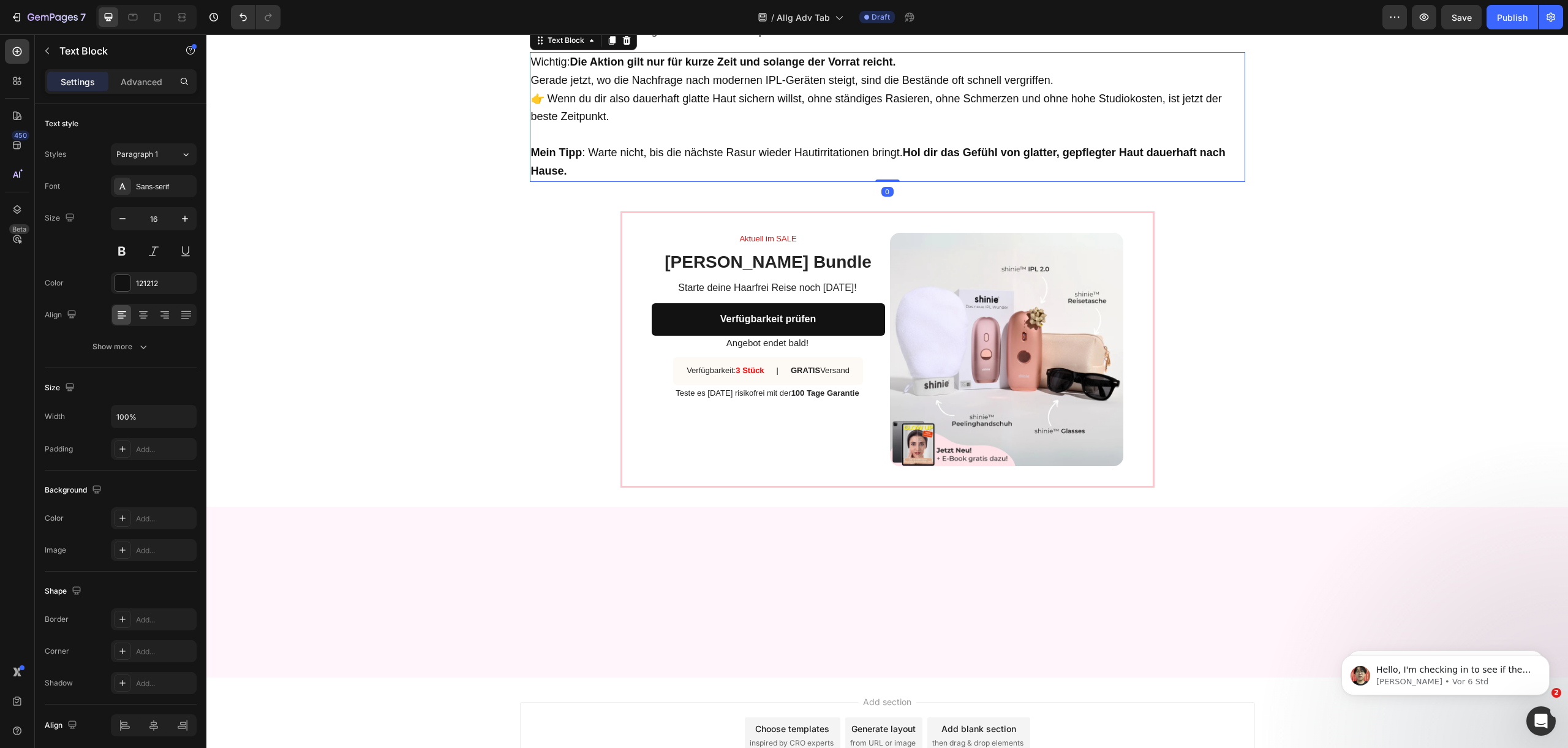
click at [911, 177] on strong "Hol dir das Gefühl von glatter, gepflegter Haut dauerhaft nach Hause." at bounding box center [878, 162] width 694 height 31
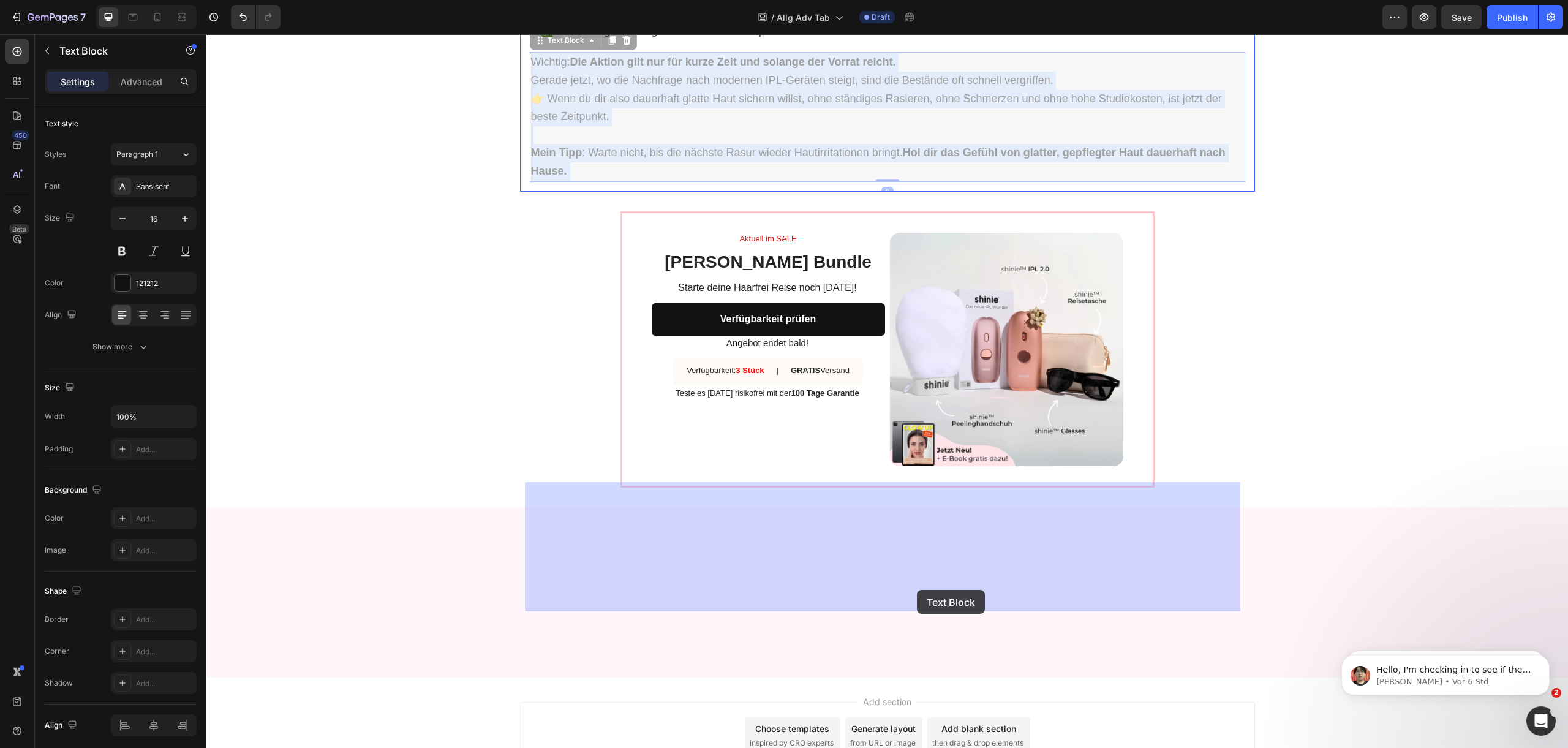
drag, startPoint x: 902, startPoint y: 582, endPoint x: 917, endPoint y: 589, distance: 16.6
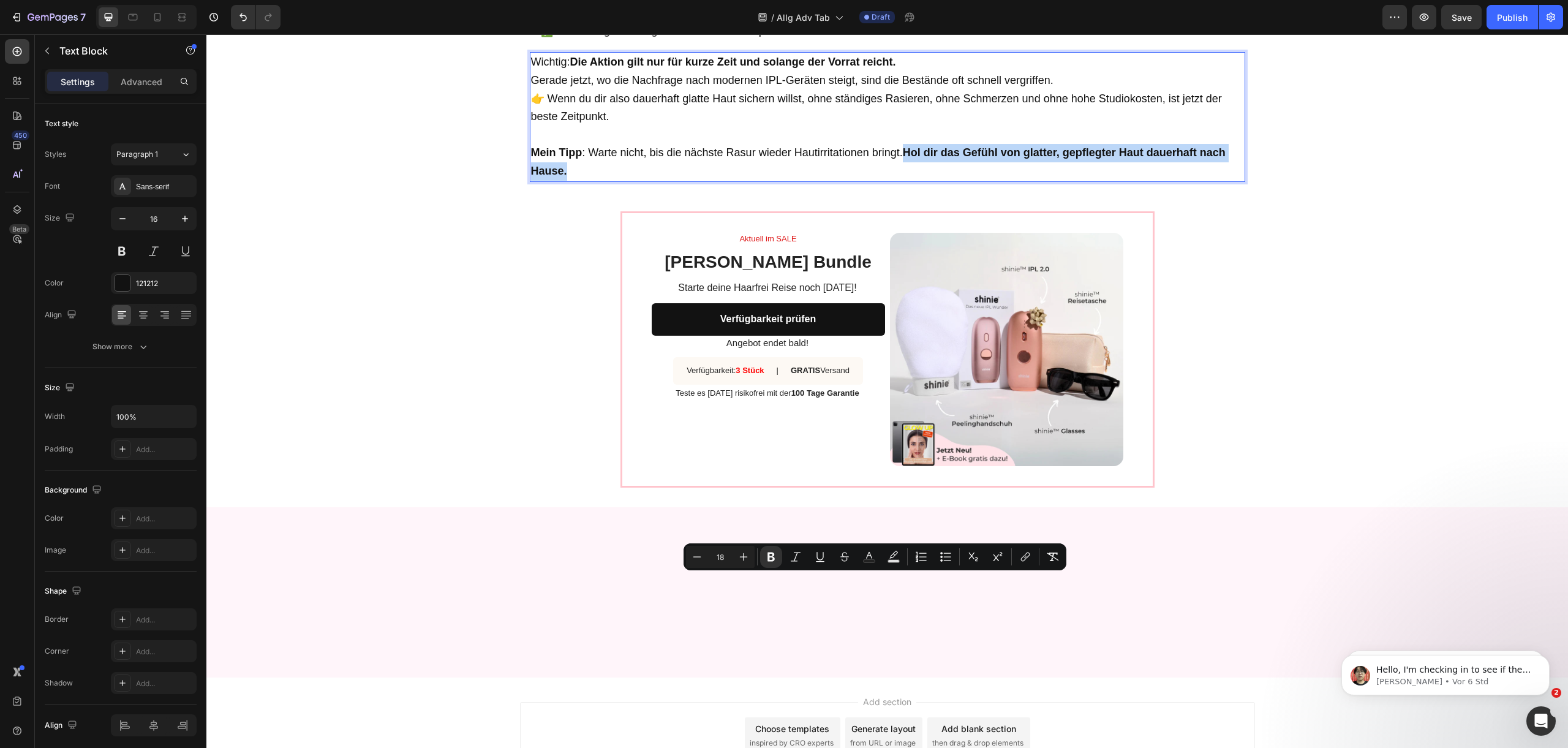
drag, startPoint x: 904, startPoint y: 584, endPoint x: 910, endPoint y: 595, distance: 12.5
click at [910, 180] on p "Mein Tipp : Warte nicht, bis die nächste Rasur wieder Hautirritationen bringt. …" at bounding box center [888, 153] width 713 height 54
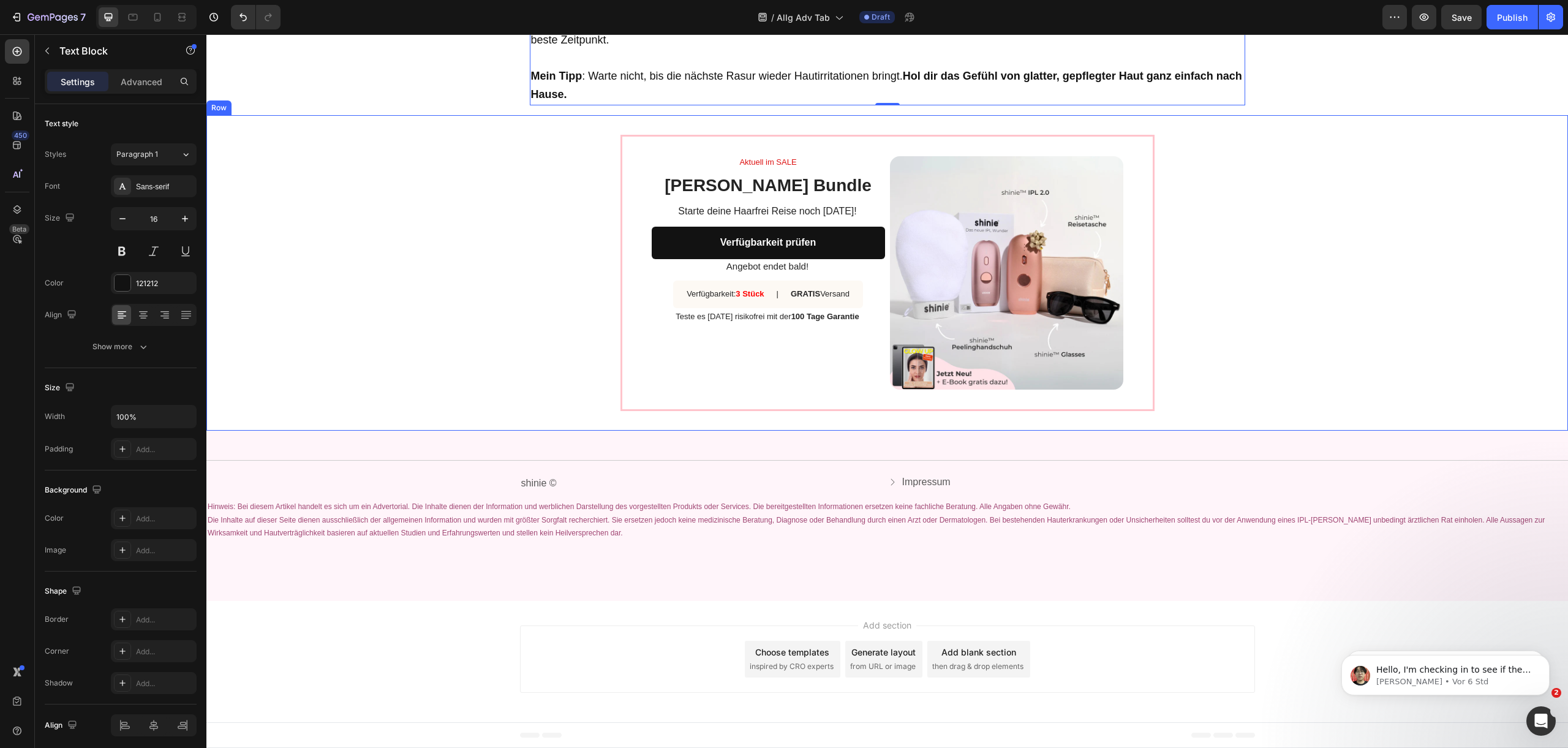
scroll to position [4689, 0]
click at [610, 516] on p "Die Inhalte auf dieser Seite dienen ausschließlich der allgemeinen Information …" at bounding box center [887, 527] width 1359 height 26
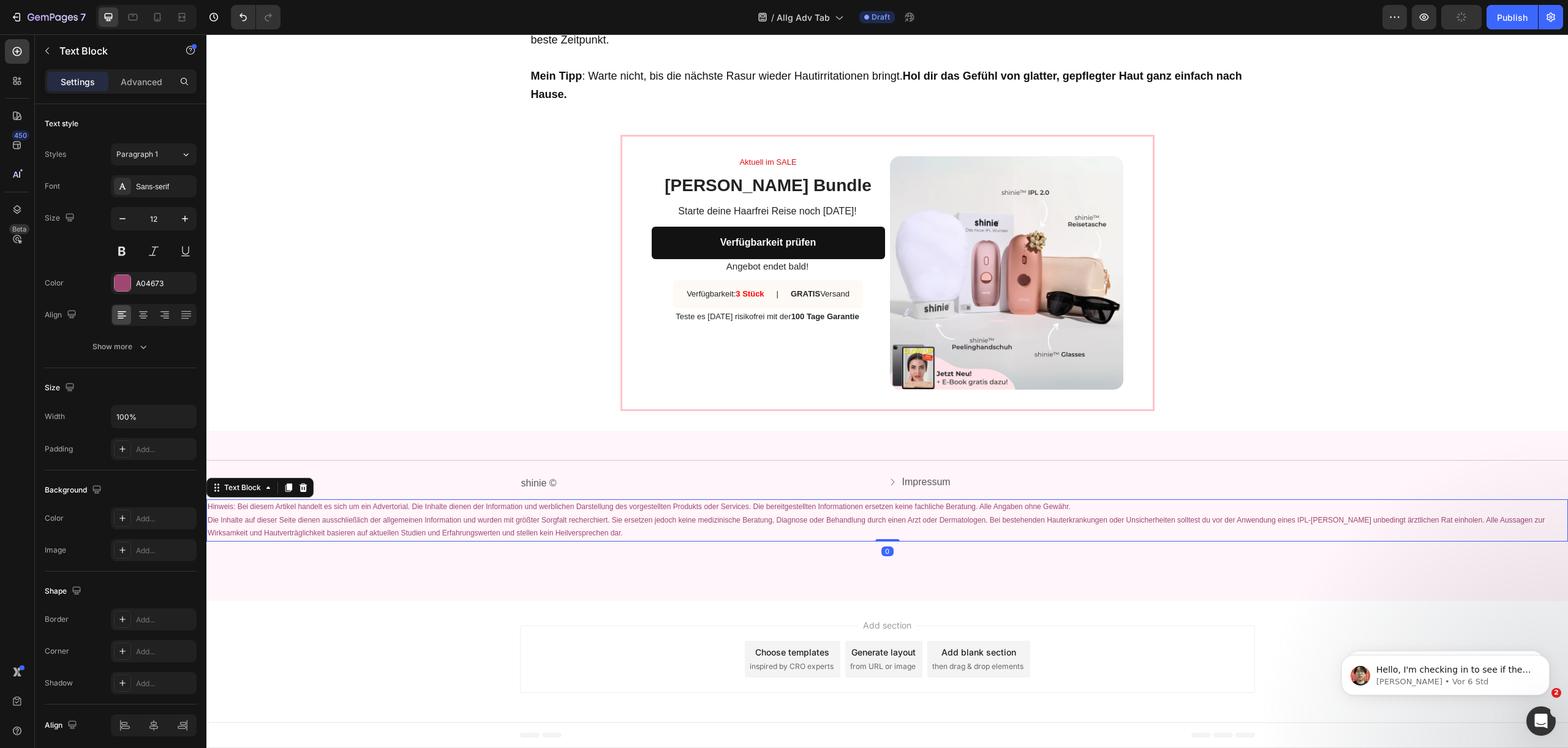
click at [610, 516] on p "Die Inhalte auf dieser Seite dienen ausschließlich der allgemeinen Information …" at bounding box center [887, 527] width 1359 height 26
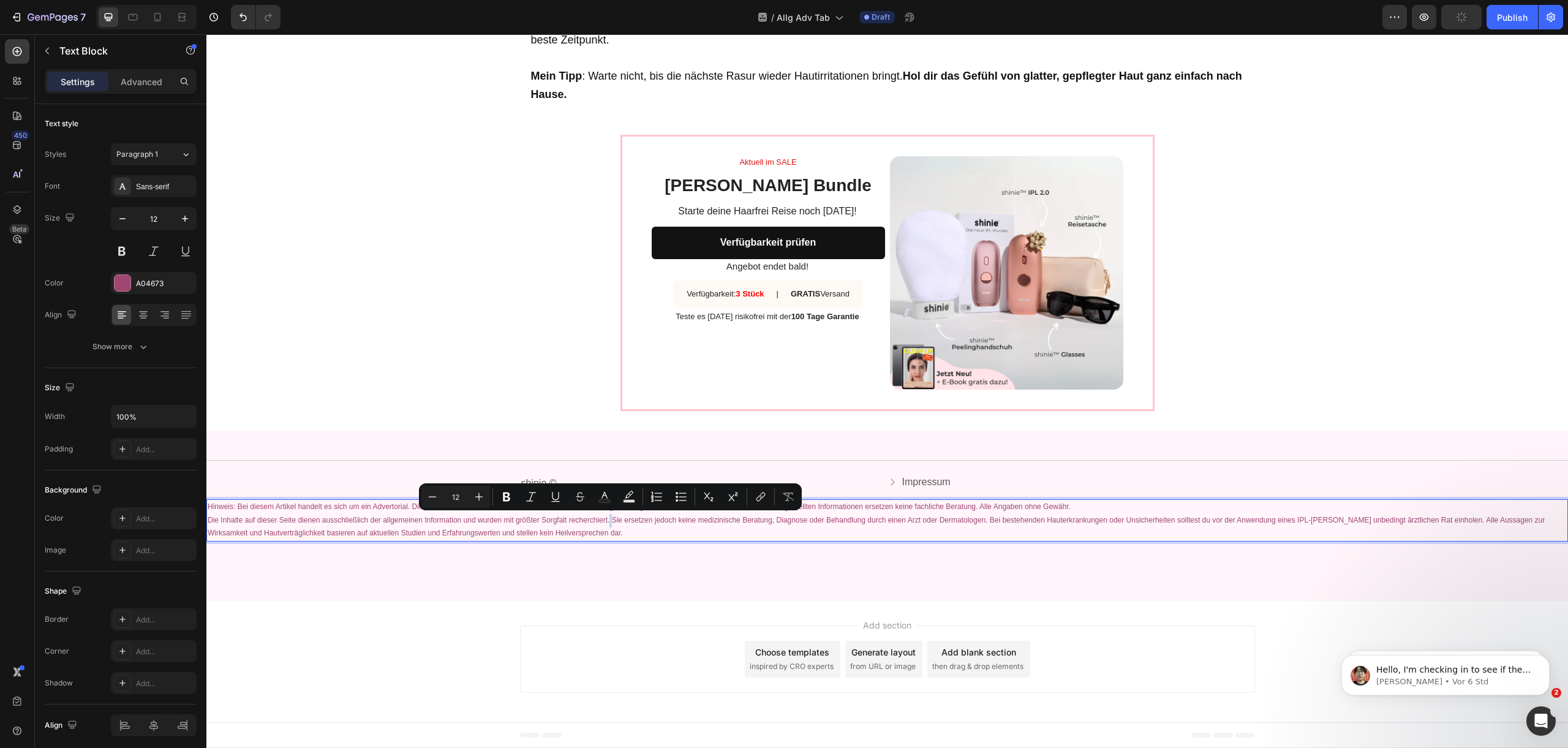
click at [610, 516] on p "Die Inhalte auf dieser Seite dienen ausschließlich der allgemeinen Information …" at bounding box center [887, 527] width 1359 height 26
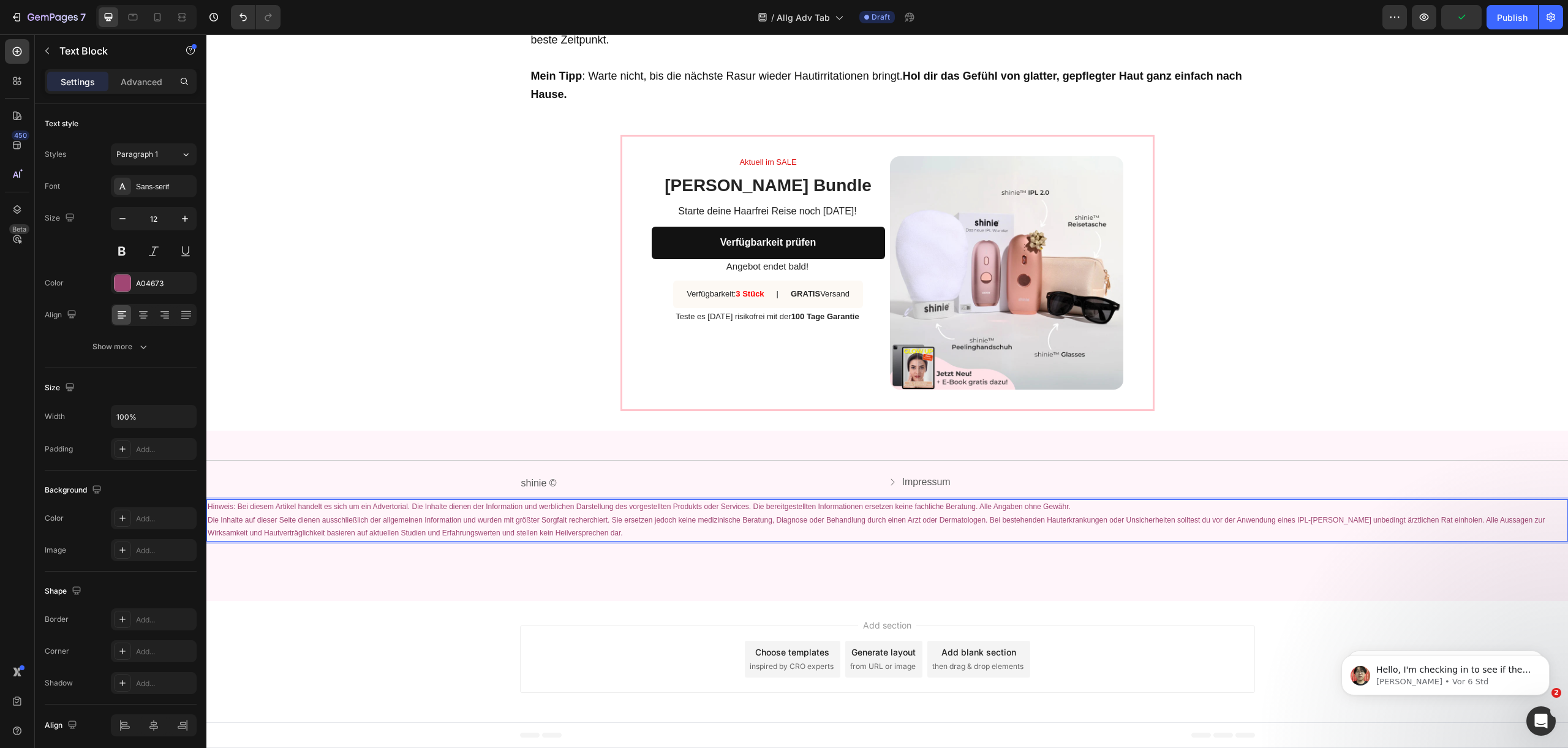
click at [623, 511] on p "Hinweis: Bei diesem Artikel handelt es sich um ein Advertorial. Die Inhalte die…" at bounding box center [887, 507] width 1359 height 14
click at [884, 512] on p "Hinweis: Bei diesem Artikel handelt es sich um ein Advertorial. Die Inhalte die…" at bounding box center [887, 507] width 1359 height 14
click at [264, 516] on p "Die Inhalte auf dieser Seite dienen ausschließlich der allgemeinen Information …" at bounding box center [887, 527] width 1359 height 26
click at [582, 523] on p "Die Inhalte auf dieser Seite dienen ausschließlich der allgemeinen Information …" at bounding box center [887, 527] width 1359 height 26
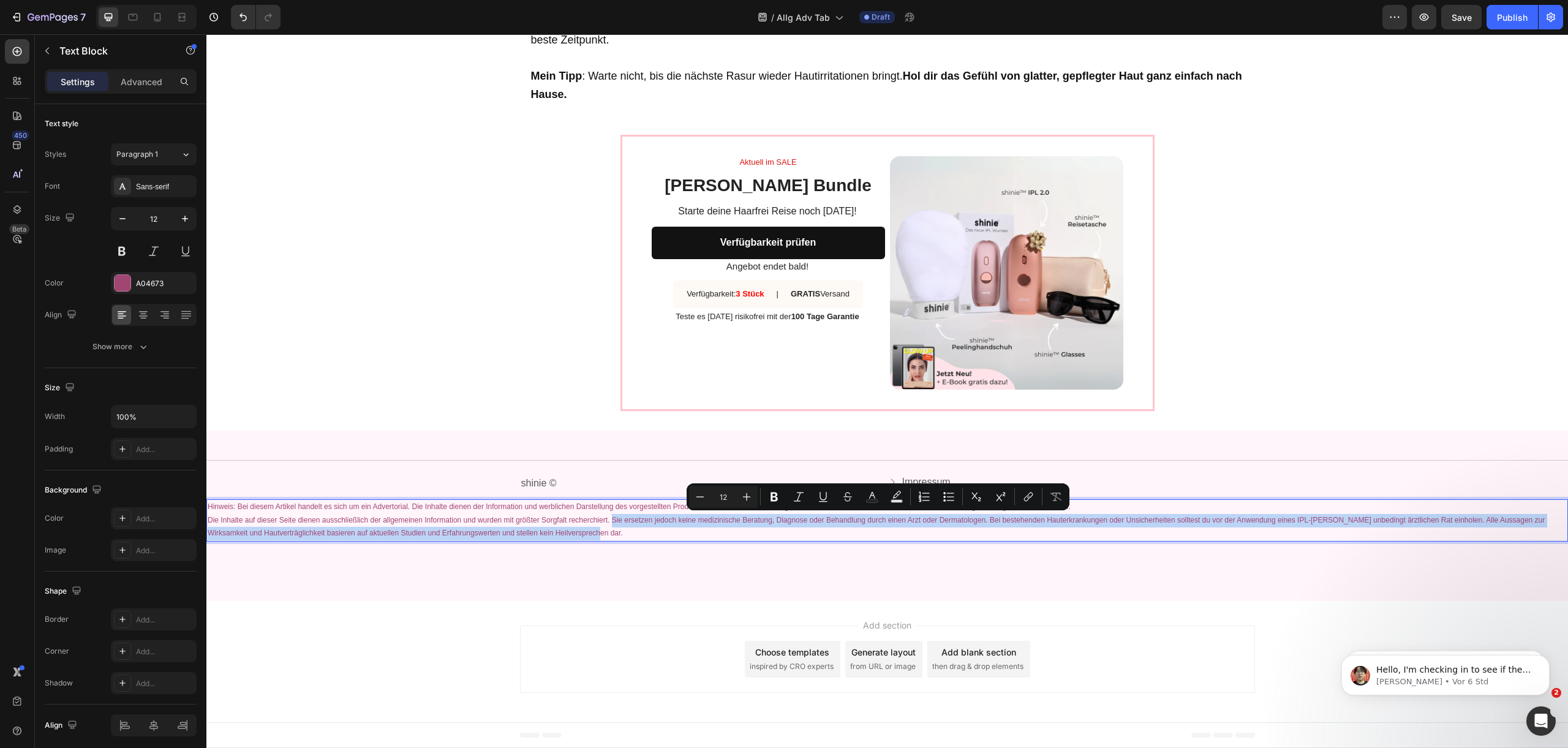
drag, startPoint x: 596, startPoint y: 531, endPoint x: 612, endPoint y: 521, distance: 18.9
click at [612, 521] on p "Die Inhalte auf dieser Seite dienen ausschließlich der allgemeinen Information …" at bounding box center [887, 527] width 1359 height 26
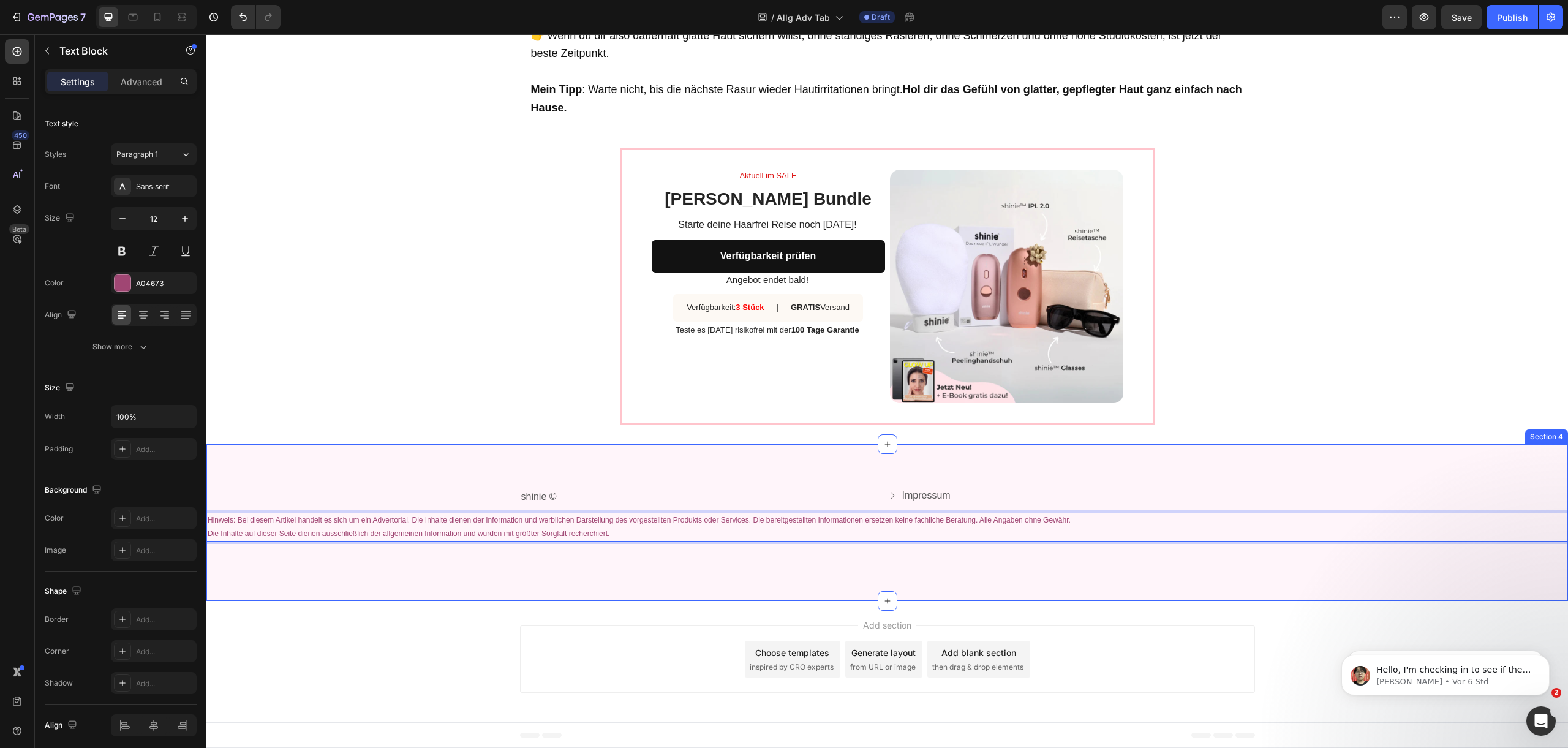
scroll to position [4676, 0]
click at [1521, 16] on div "Publish" at bounding box center [1512, 18] width 31 height 13
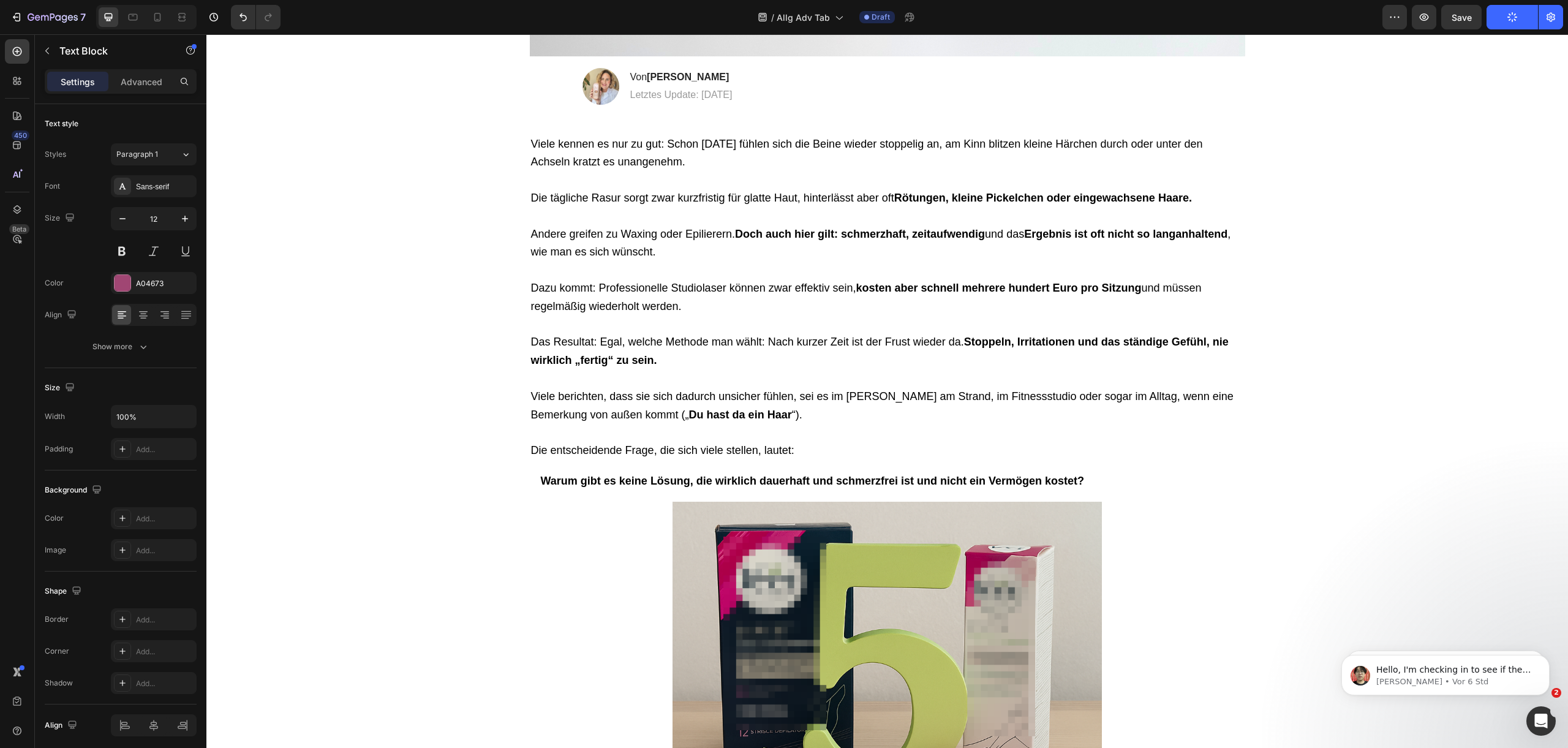
scroll to position [555, 0]
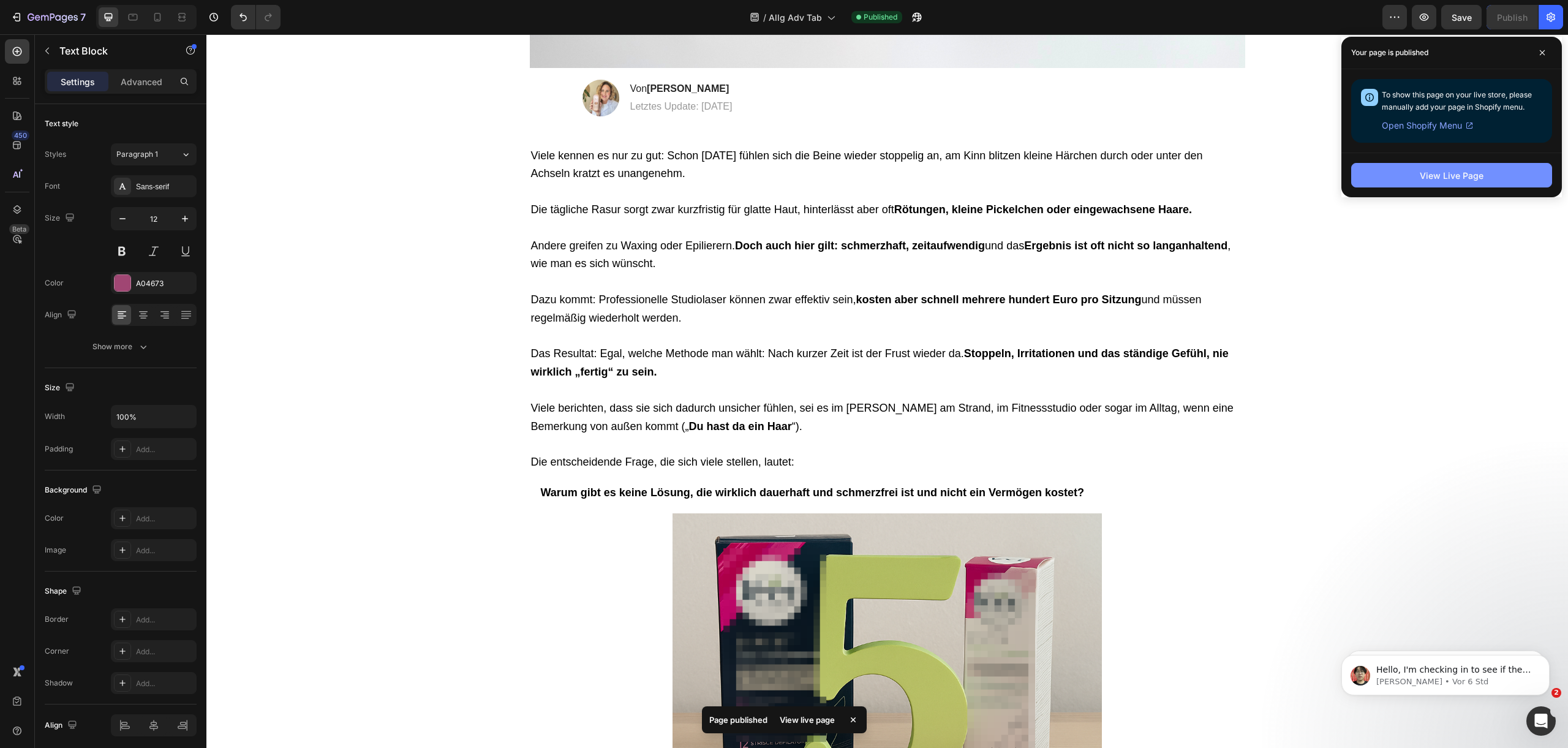
click at [1436, 179] on div "View Live Page" at bounding box center [1452, 176] width 63 height 13
